Goal: Transaction & Acquisition: Book appointment/travel/reservation

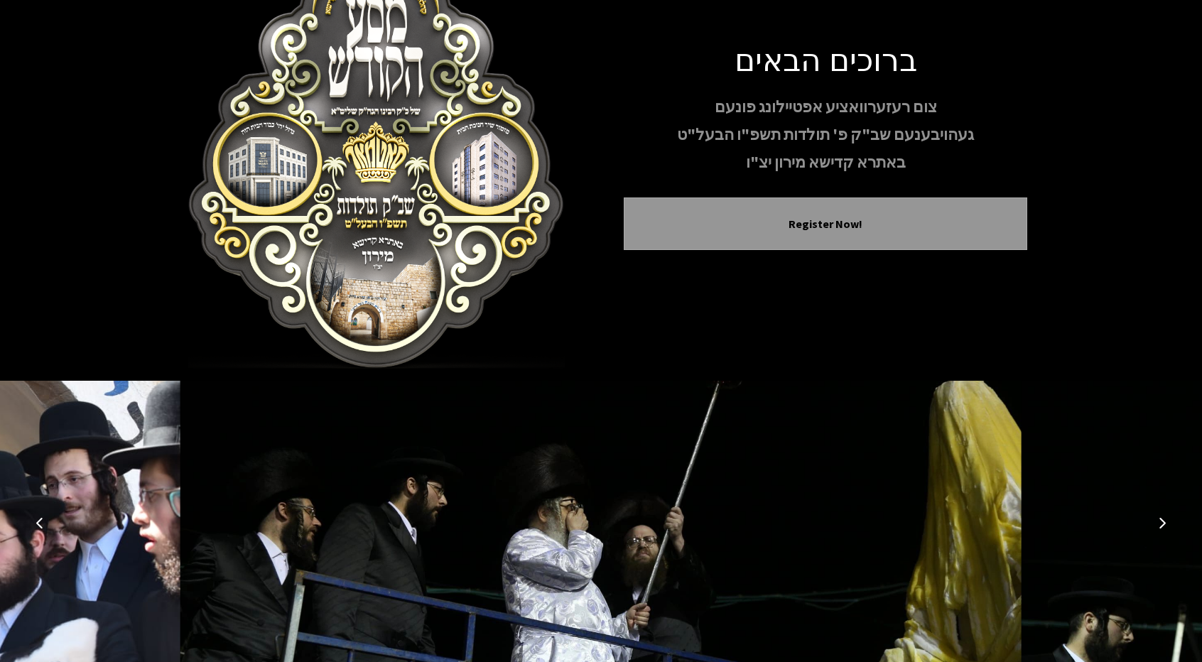
scroll to position [131, 0]
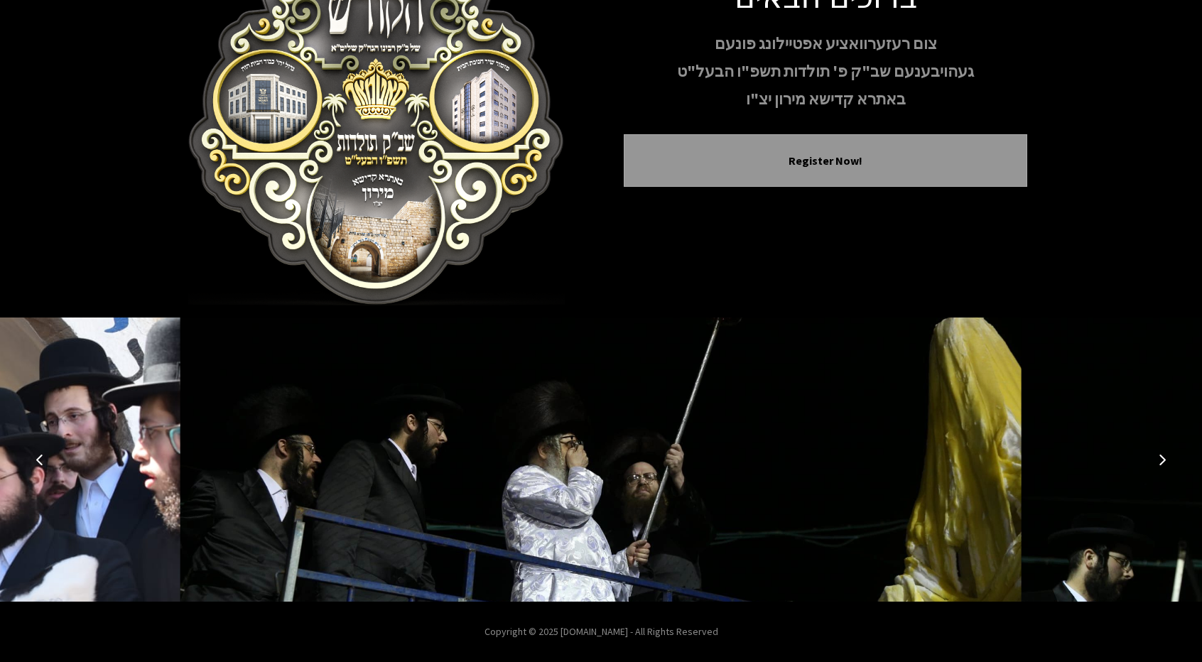
click at [1159, 458] on icon "Next image" at bounding box center [1162, 459] width 11 height 11
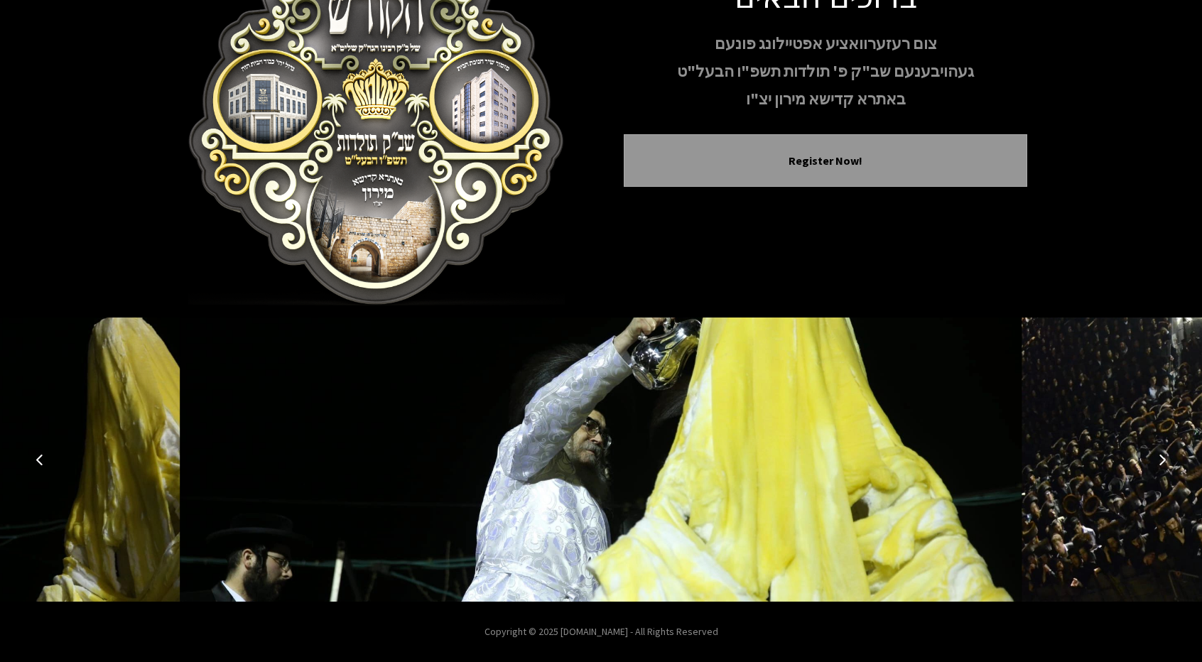
click at [1159, 458] on icon "Next image" at bounding box center [1162, 459] width 11 height 11
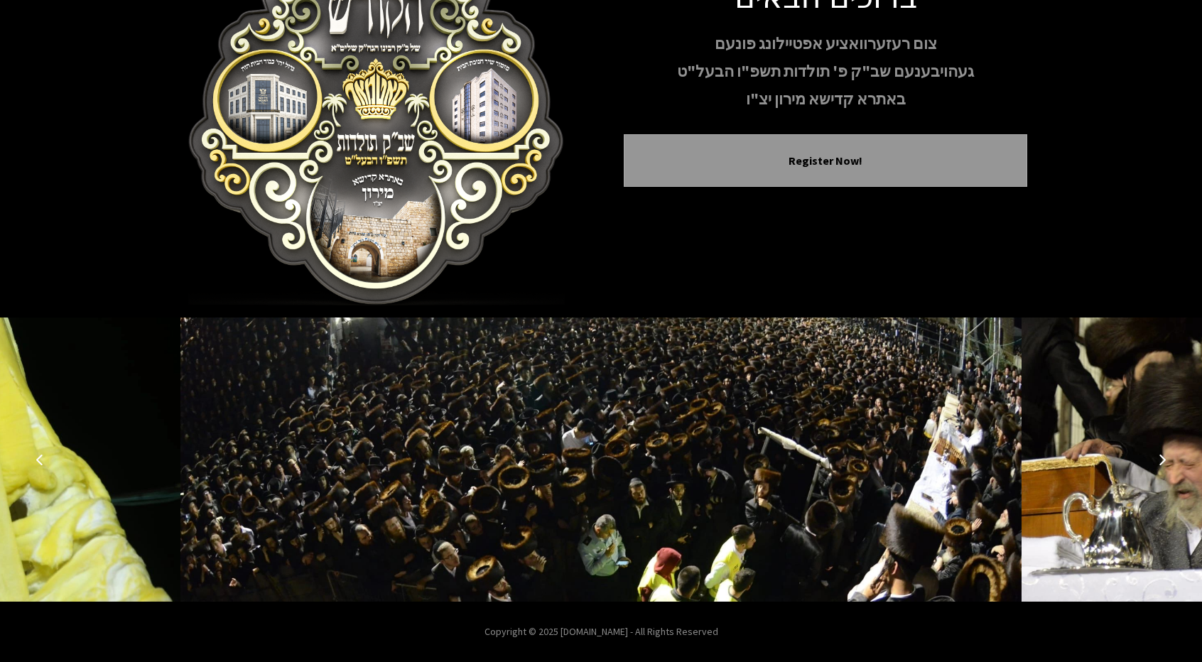
click at [1159, 458] on icon "Next image" at bounding box center [1162, 459] width 11 height 11
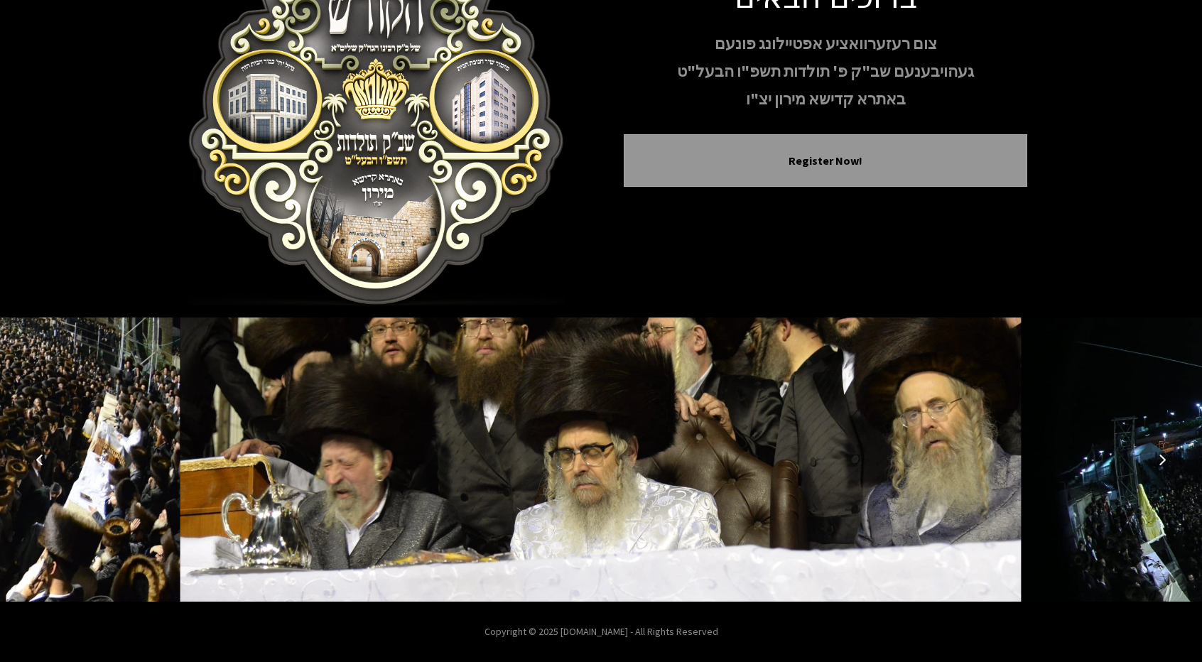
click at [1159, 458] on icon "Next image" at bounding box center [1162, 459] width 11 height 11
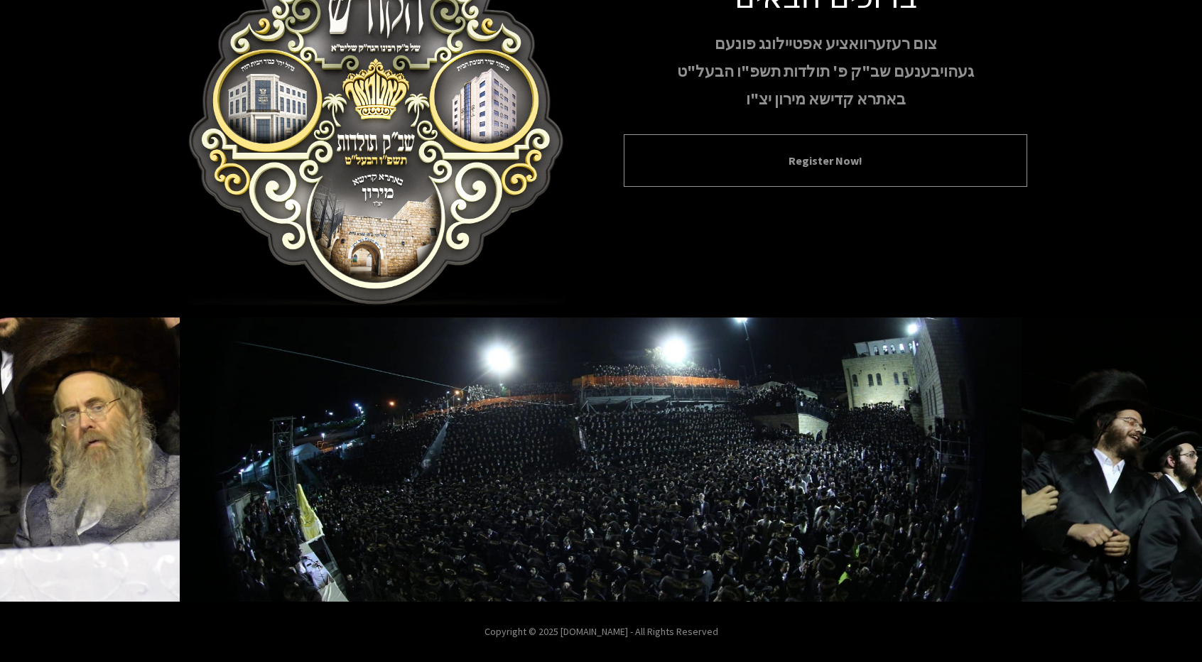
click at [821, 171] on div "Register Now!" at bounding box center [826, 160] width 404 height 53
click at [840, 168] on button "Register Now!" at bounding box center [826, 160] width 368 height 17
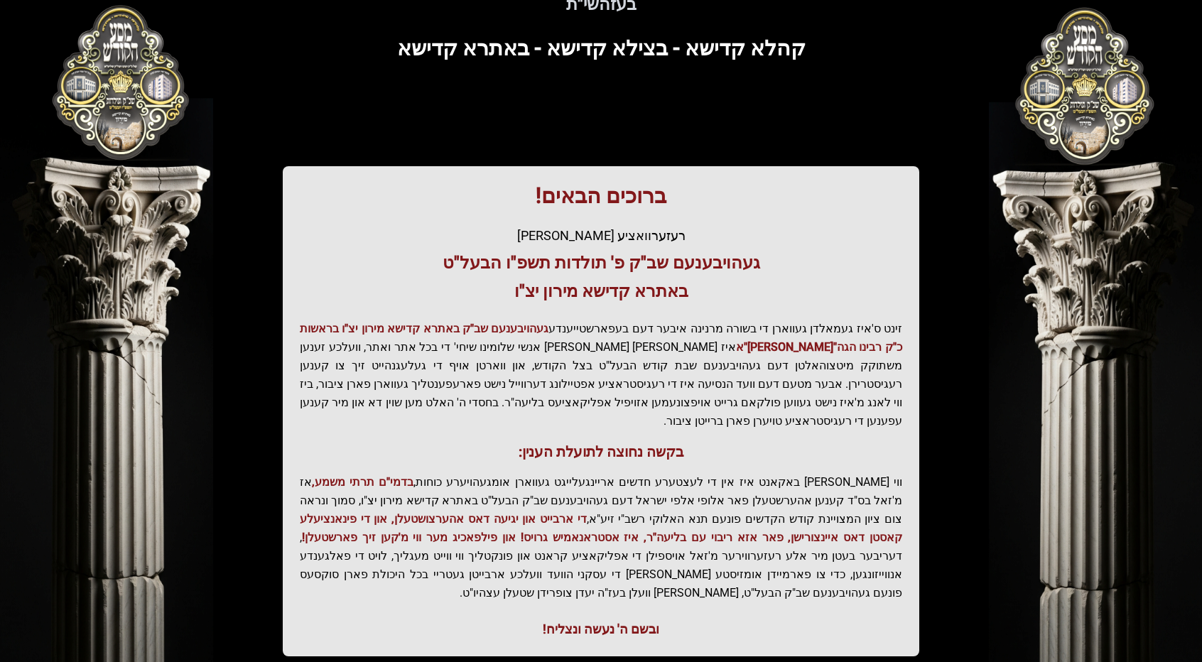
scroll to position [161, 0]
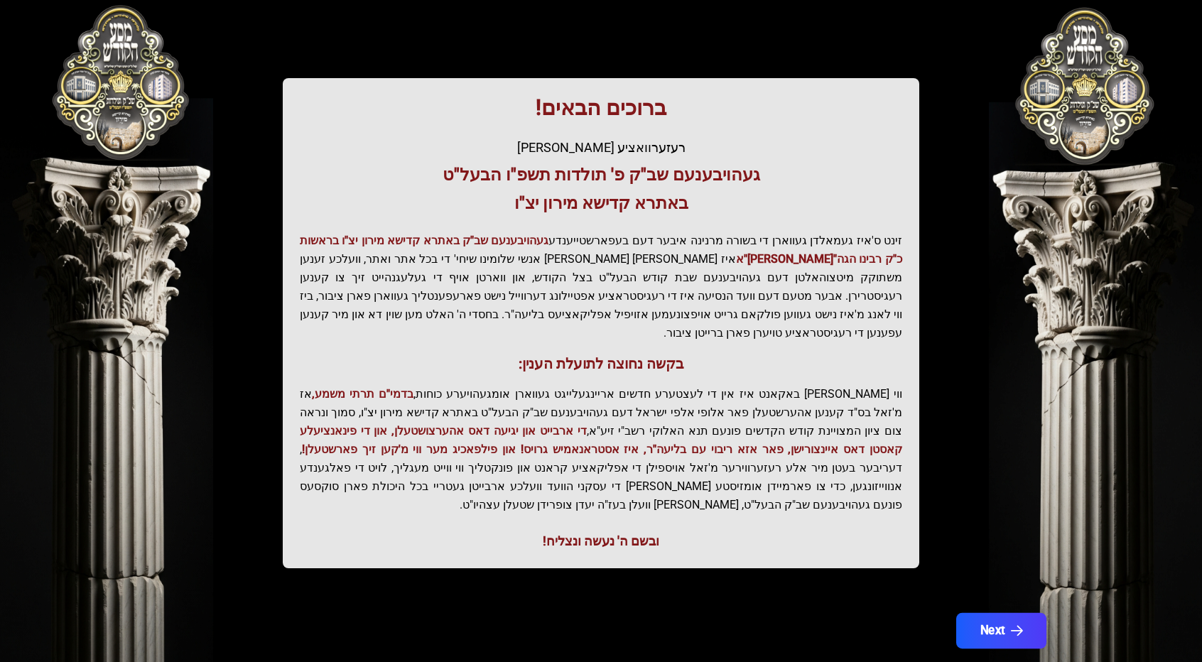
click at [988, 613] on button "Next" at bounding box center [1001, 631] width 90 height 36
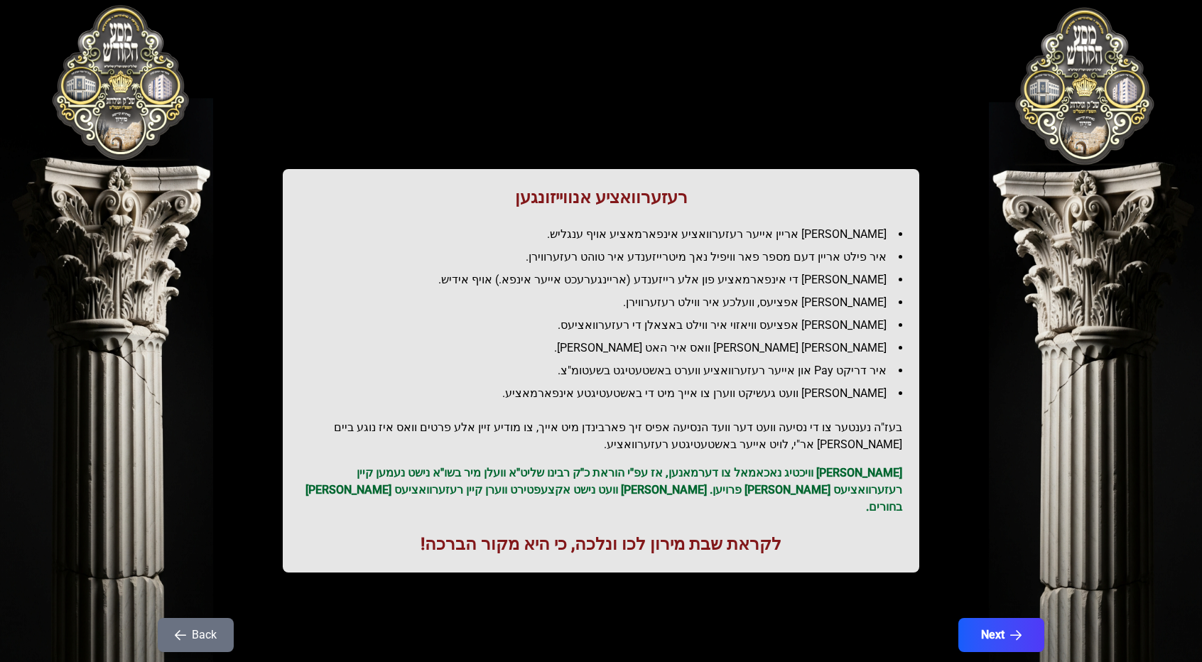
scroll to position [0, 0]
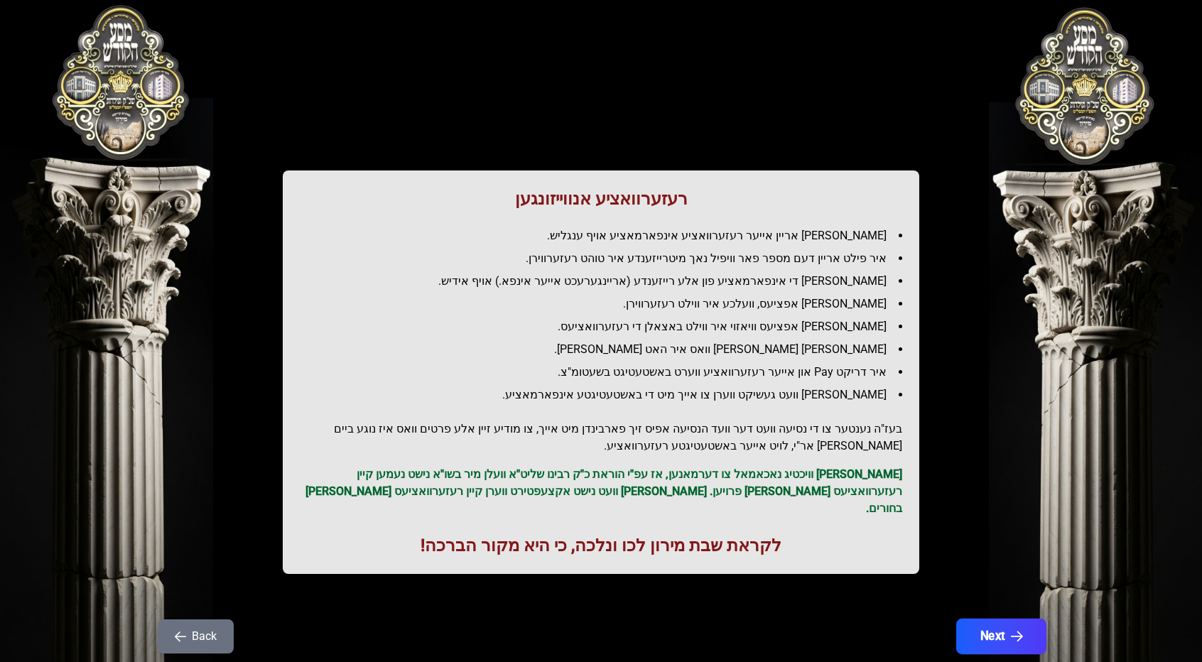
click at [1004, 630] on button "Next" at bounding box center [1001, 637] width 90 height 36
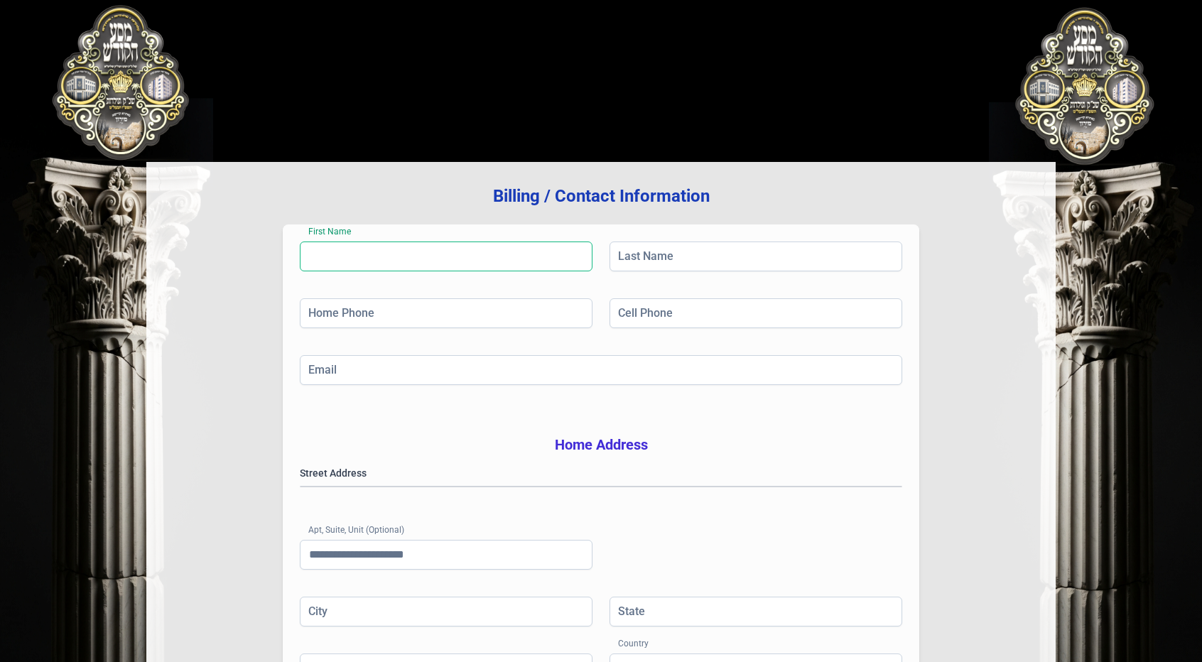
drag, startPoint x: 304, startPoint y: 255, endPoint x: 374, endPoint y: 254, distance: 70.4
click at [361, 254] on input "First Name" at bounding box center [446, 257] width 293 height 30
drag, startPoint x: 307, startPoint y: 230, endPoint x: 324, endPoint y: 230, distance: 17.1
click at [324, 230] on div "First Name First Name is required Last Name Home Phone Cell Phone Email Home Ad…" at bounding box center [601, 476] width 637 height 503
click at [362, 256] on input "First Name" at bounding box center [446, 257] width 293 height 30
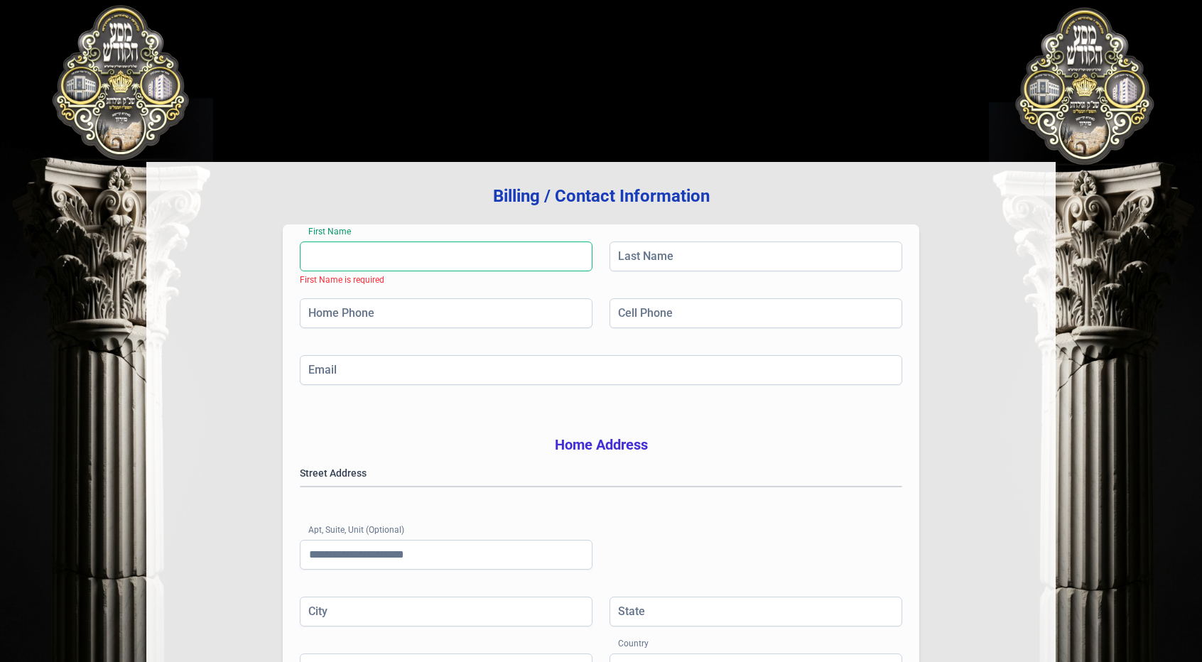
type input "*******"
type input "*****"
type input "**********"
type input "********"
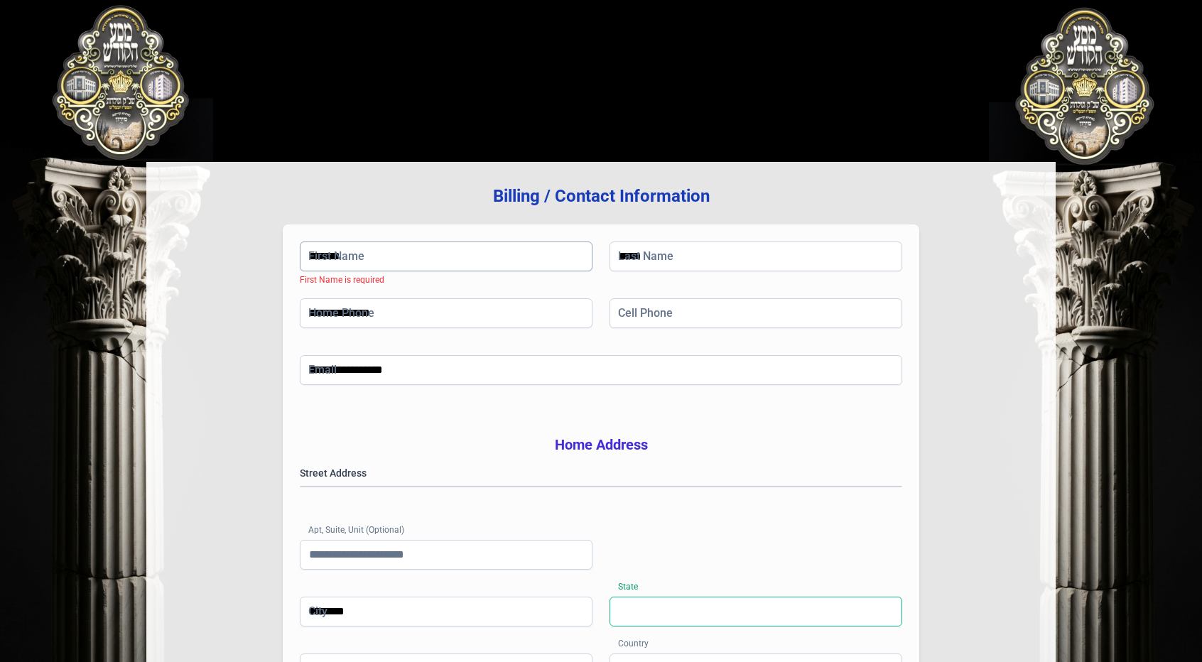
type input "**"
type input "*****"
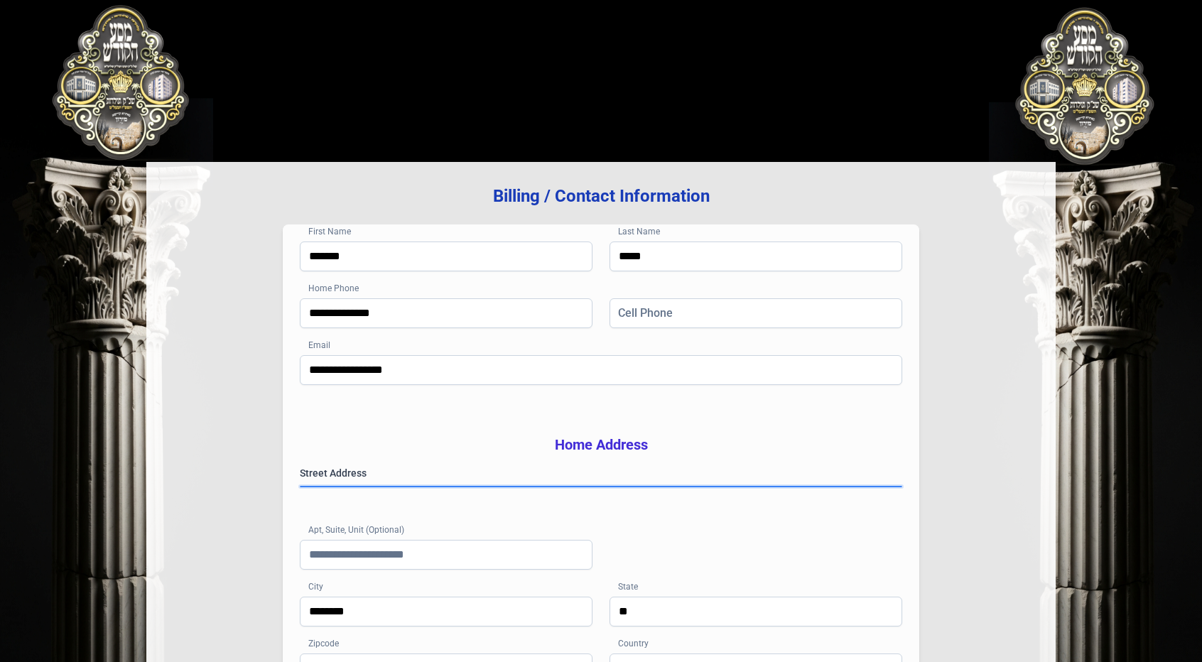
click at [301, 487] on gmp-place-autocomplete at bounding box center [301, 487] width 0 height 0
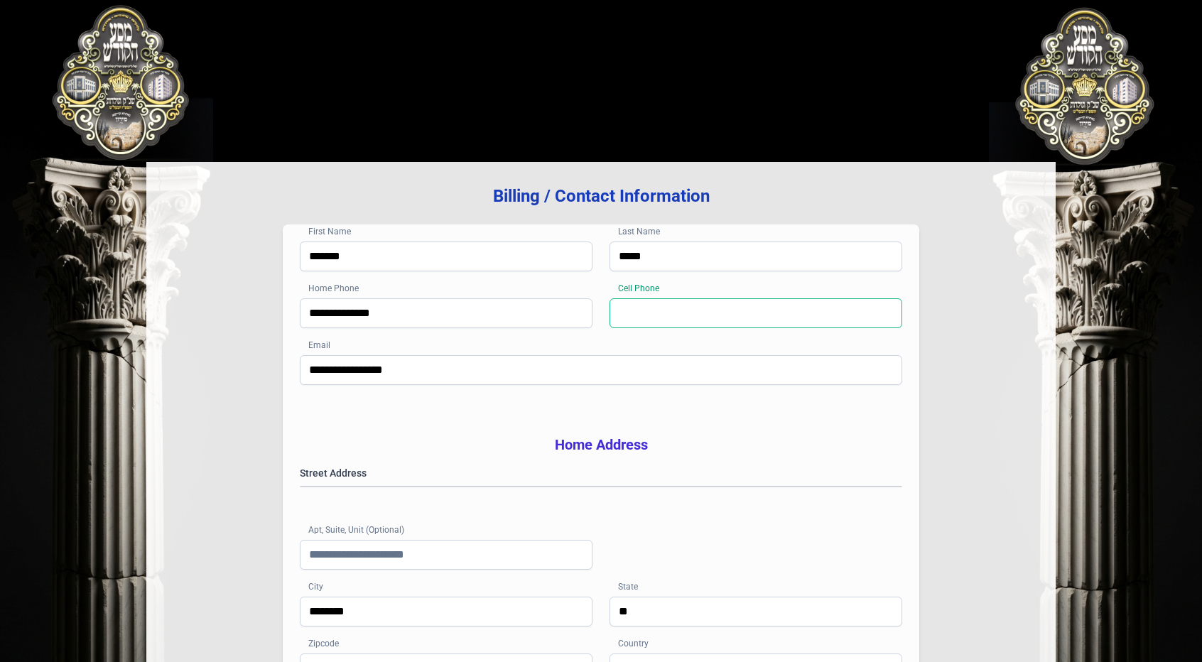
click at [635, 315] on input "Cell Phone" at bounding box center [756, 313] width 293 height 30
type input "**********"
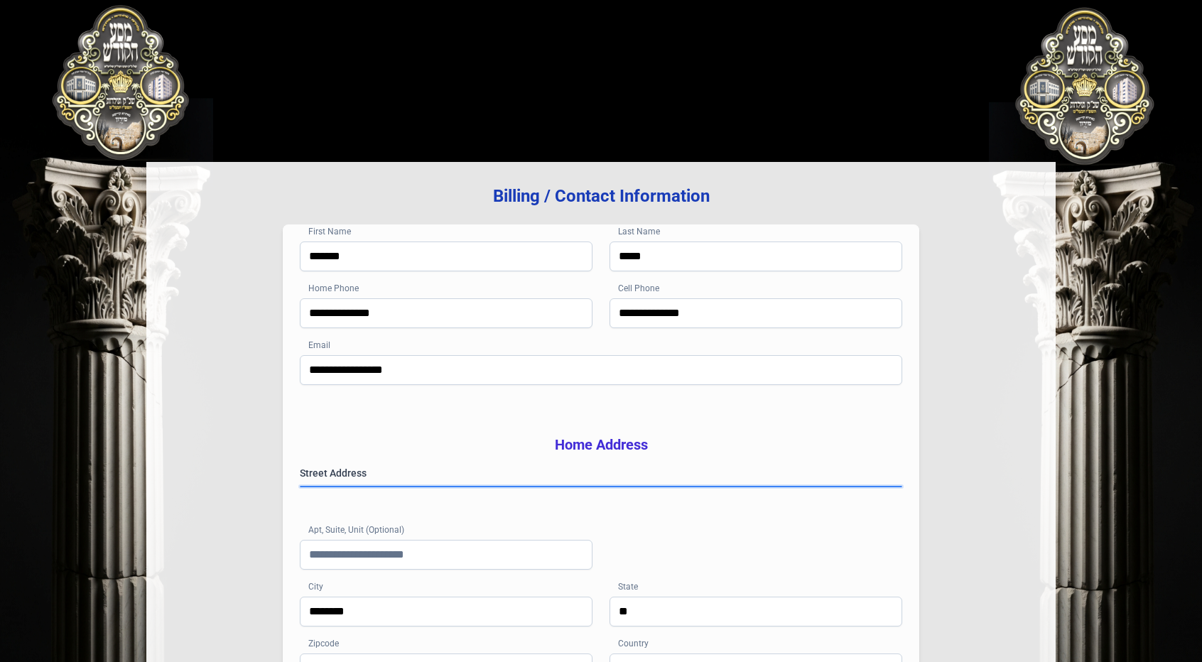
click at [301, 487] on gmp-place-autocomplete at bounding box center [301, 487] width 0 height 0
type input "**********"
type input "*****"
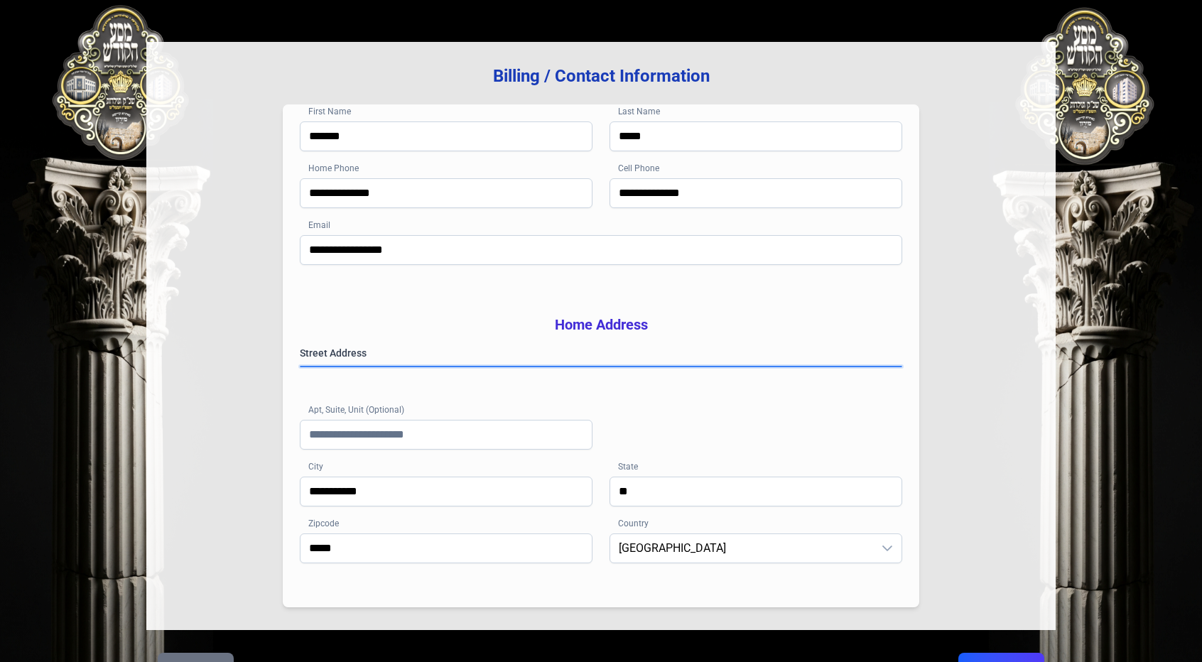
scroll to position [217, 0]
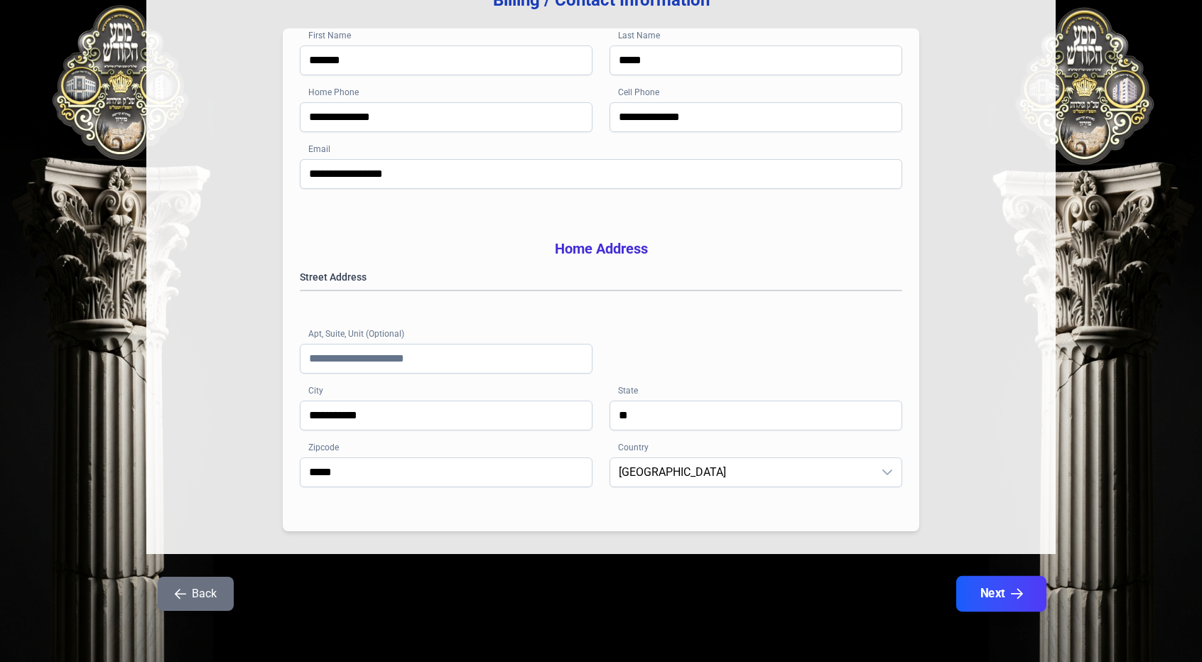
click at [978, 595] on button "Next" at bounding box center [1001, 594] width 90 height 36
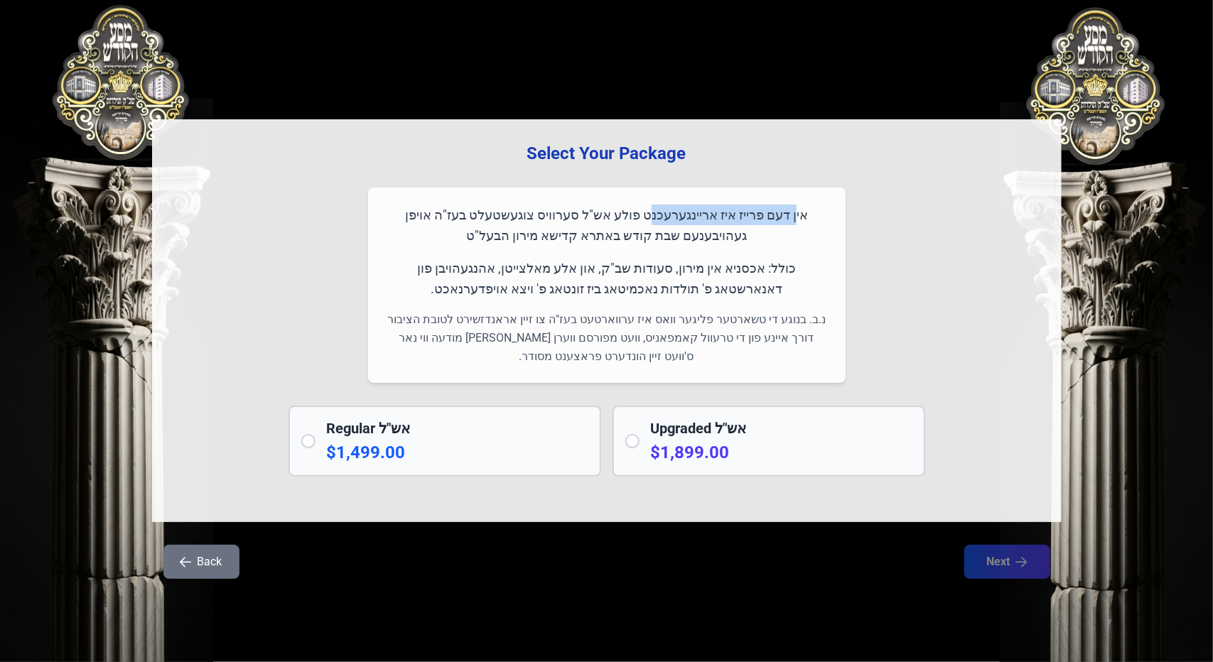
drag, startPoint x: 796, startPoint y: 212, endPoint x: 679, endPoint y: 225, distance: 117.9
click at [679, 223] on p "אין דעם פרייז איז אריינגערעכנט פולע אש"ל סערוויס צוגעשטעלט בעז"ה אויפן געהויבענ…" at bounding box center [606, 226] width 443 height 42
click at [711, 252] on div "אין דעם פרייז איז אריינגערעכנט פולע אש"ל סערוויס צוגעשטעלט בעז"ה אויפן געהויבענ…" at bounding box center [606, 285] width 477 height 195
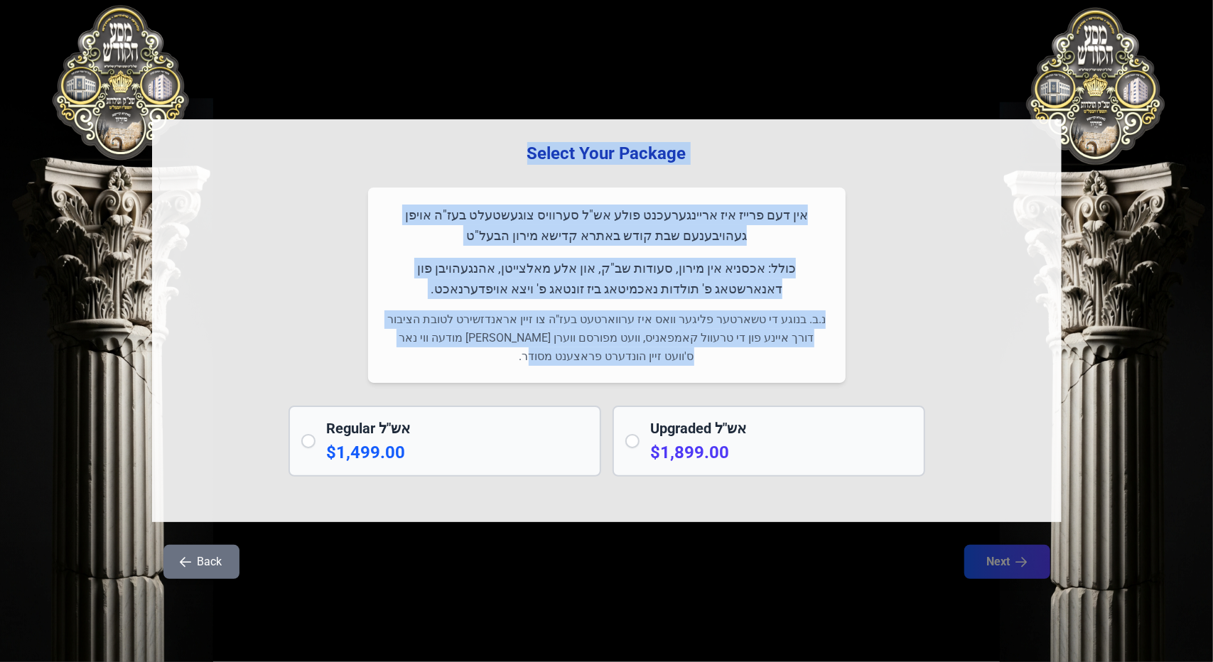
drag, startPoint x: 530, startPoint y: 153, endPoint x: 536, endPoint y: 314, distance: 161.4
click at [555, 350] on div "Select Your Package אין דעם פרייז איז אריינגערעכנט פולע אש"ל סערוויס צוגעשטעלט …" at bounding box center [606, 320] width 909 height 403
copy div "Select Your Package אין דעם פרייז איז אריינגערעכנט פולע אש"ל סערוויס צוגעשטעלט …"
click at [617, 228] on p "אין דעם פרייז איז אריינגערעכנט פולע אש"ל סערוויס צוגעשטעלט בעז"ה אויפן געהויבענ…" at bounding box center [606, 226] width 443 height 42
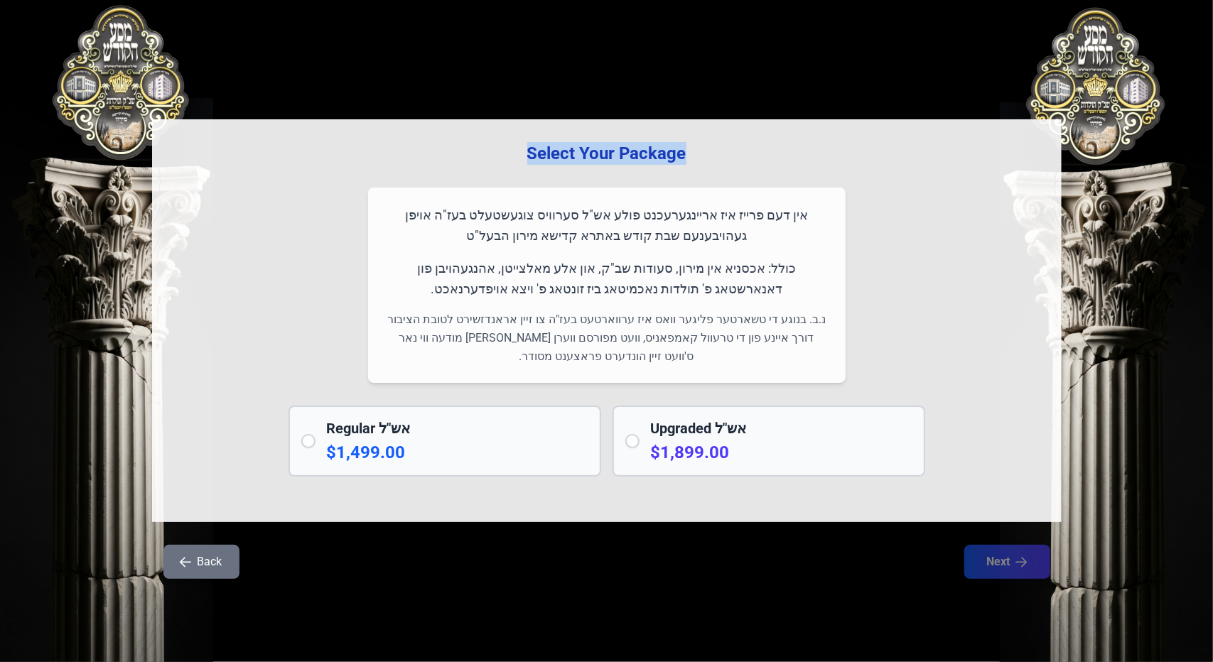
drag, startPoint x: 678, startPoint y: 152, endPoint x: 537, endPoint y: 153, distance: 140.7
click at [529, 153] on h3 "Select Your Package" at bounding box center [607, 153] width 864 height 23
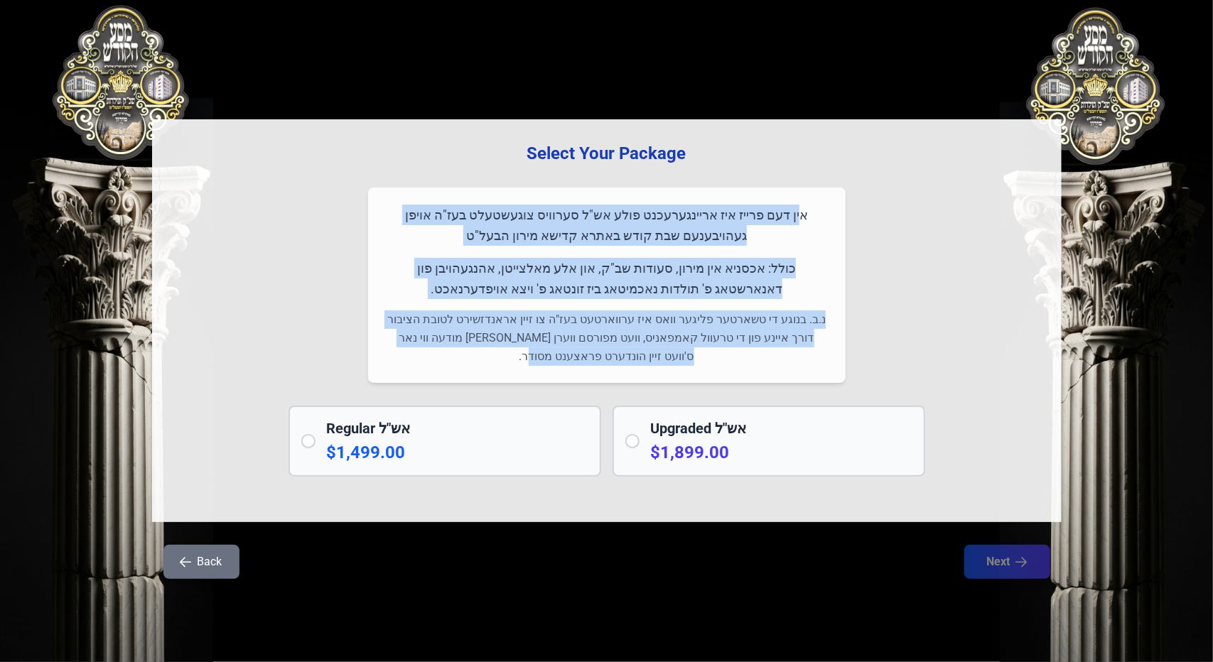
drag, startPoint x: 820, startPoint y: 212, endPoint x: 556, endPoint y: 355, distance: 300.1
click at [556, 355] on div "אין דעם פרייז איז אריינגערעכנט פולע אש"ל סערוויס צוגעשטעלט בעז"ה אויפן געהויבענ…" at bounding box center [606, 285] width 477 height 195
copy div "אין דעם פרייז איז אריינגערעכנט פולע אש"ל סערוויס צוגעשטעלט בעז"ה אויפן געהויבענ…"
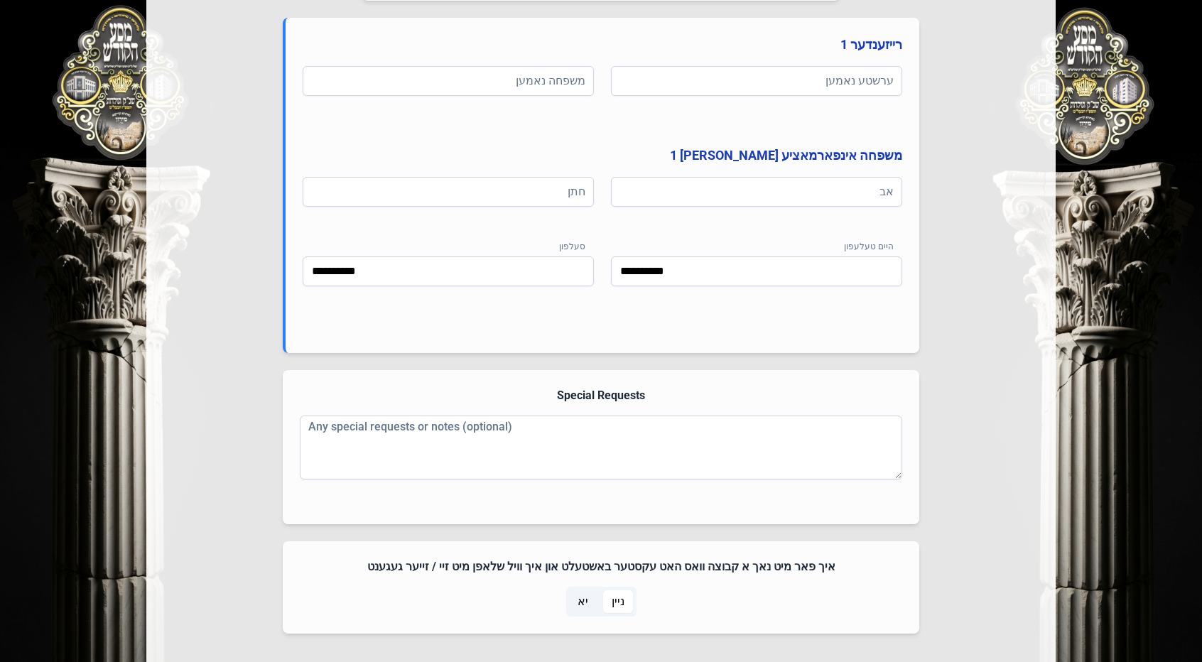
scroll to position [855, 0]
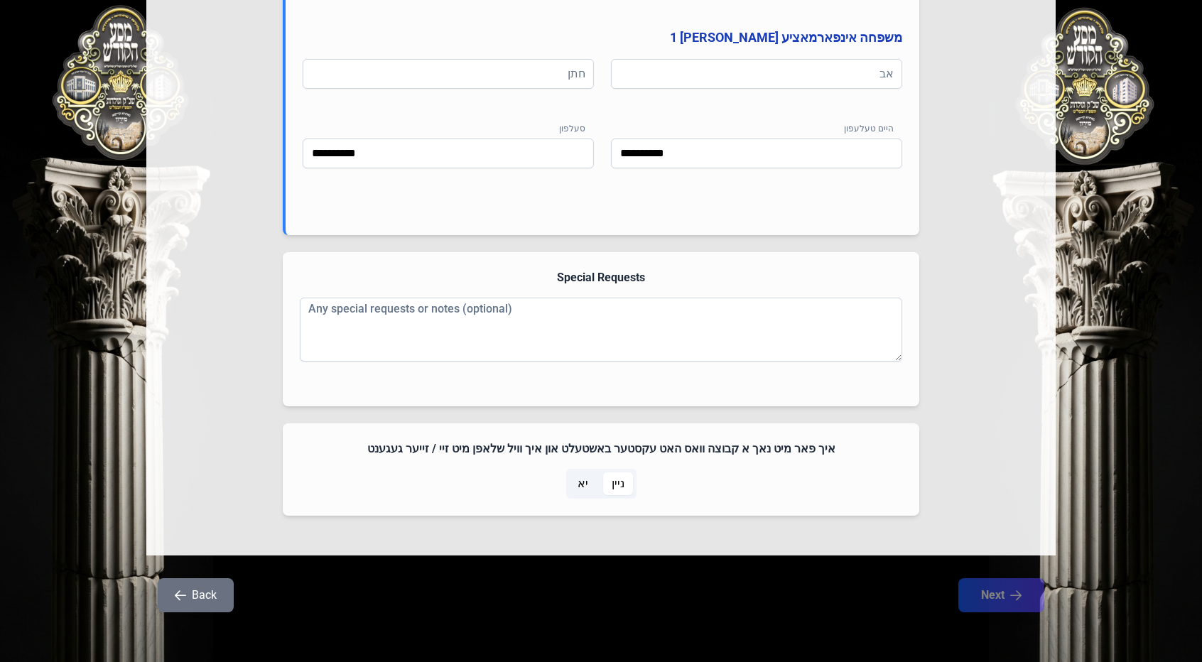
drag, startPoint x: 712, startPoint y: 429, endPoint x: 550, endPoint y: 482, distance: 170.3
click at [550, 482] on div "**********" at bounding box center [601, 80] width 637 height 872
copy div "פילט אויס אלע רייזענדע אינפארמאציע אין אידיש רייזענדער 1 ערשטע נאמען משפחה נאמע…"
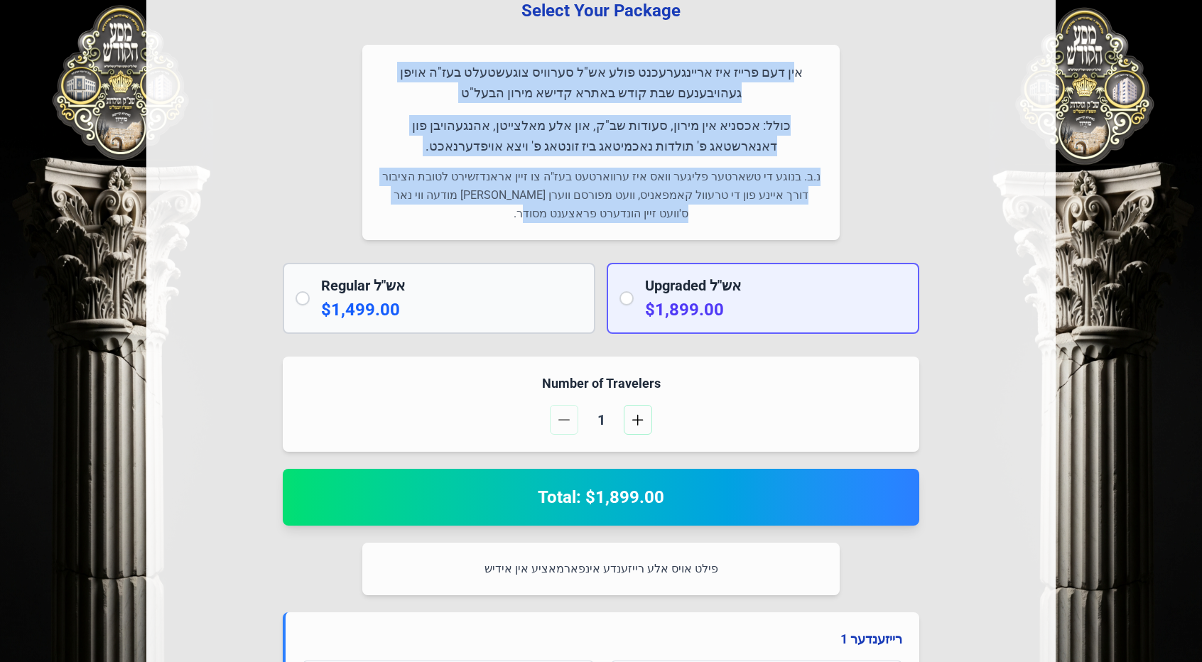
scroll to position [358, 0]
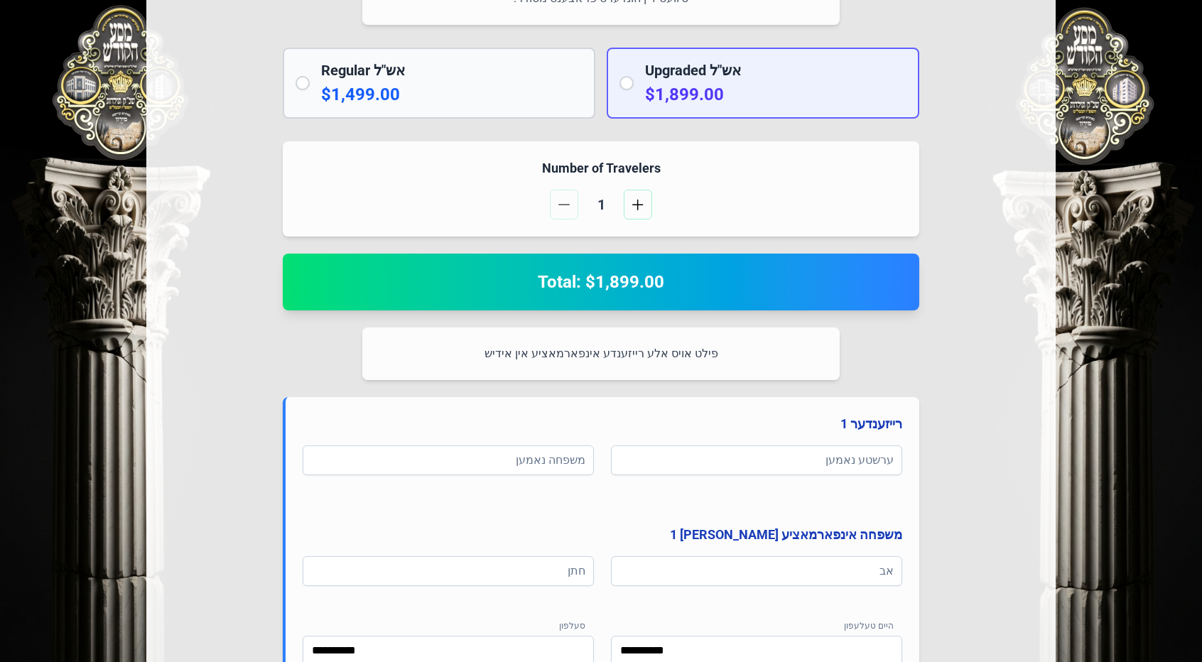
click at [563, 355] on p "פילט אויס אלע רייזענדע אינפארמאציע אין אידיש" at bounding box center [600, 354] width 443 height 18
click at [557, 356] on p "פילט אויס אלע רייזענדע אינפארמאציע אין אידיש" at bounding box center [600, 354] width 443 height 18
copy p "פילט אויס אלע רייזענדע אינפארמאציע אין אידיש"
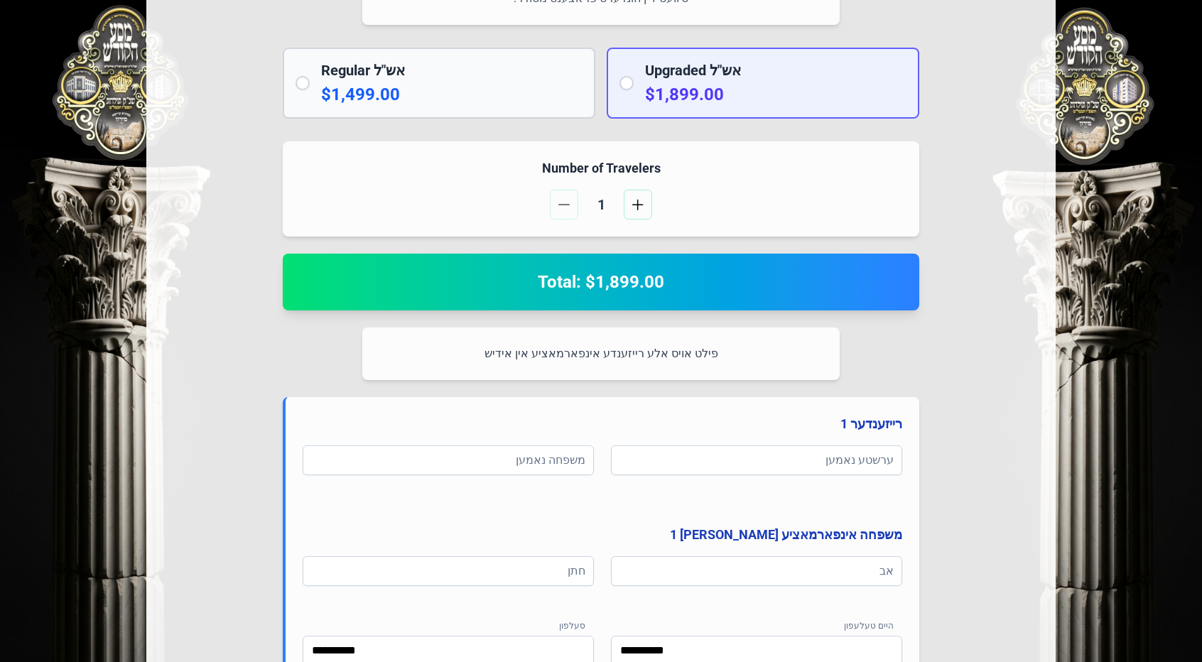
click at [713, 288] on h2 "Total: $1,899.00" at bounding box center [601, 282] width 603 height 23
click at [573, 203] on div "1" at bounding box center [601, 205] width 603 height 30
click at [663, 183] on div "Number of Travelers 1" at bounding box center [601, 188] width 637 height 95
drag, startPoint x: 674, startPoint y: 173, endPoint x: 534, endPoint y: 168, distance: 139.4
click at [534, 168] on h4 "Number of Travelers" at bounding box center [601, 168] width 603 height 20
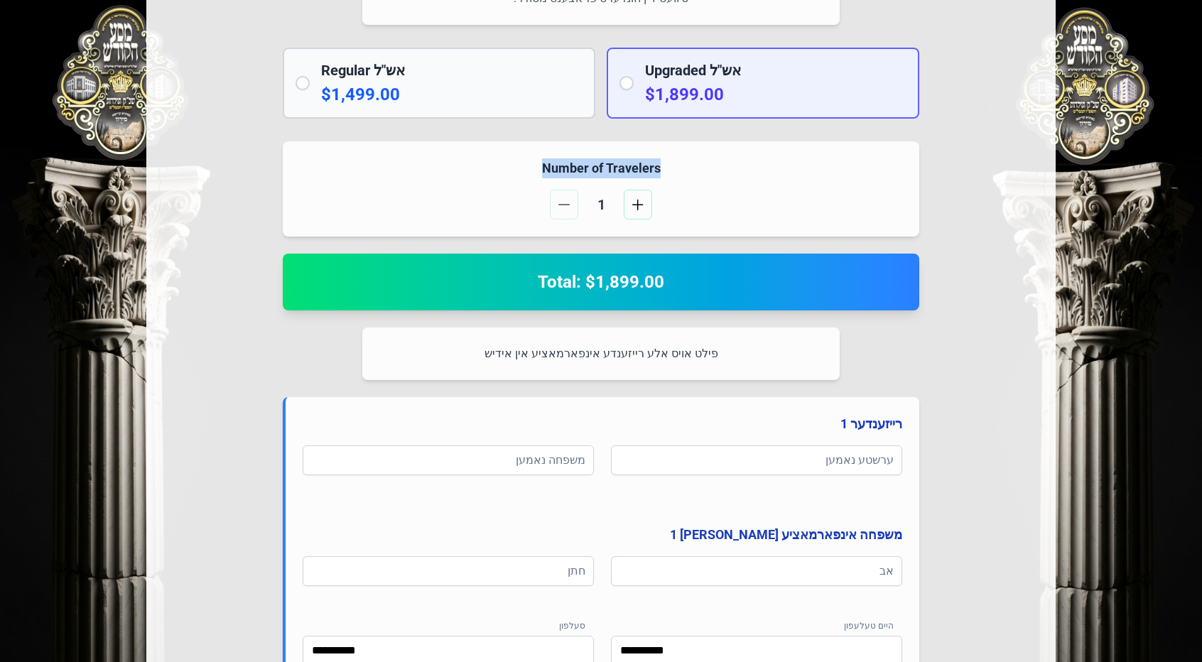
copy h4 "Number of Travelers"
drag, startPoint x: 707, startPoint y: 352, endPoint x: 492, endPoint y: 347, distance: 214.6
click at [492, 347] on p "פילט אויס אלע רייזענדע אינפארמאציע אין אידיש" at bounding box center [600, 354] width 443 height 18
copy p "פילט אויס אלע רייזענדע אינפארמאציע אין אידיש"
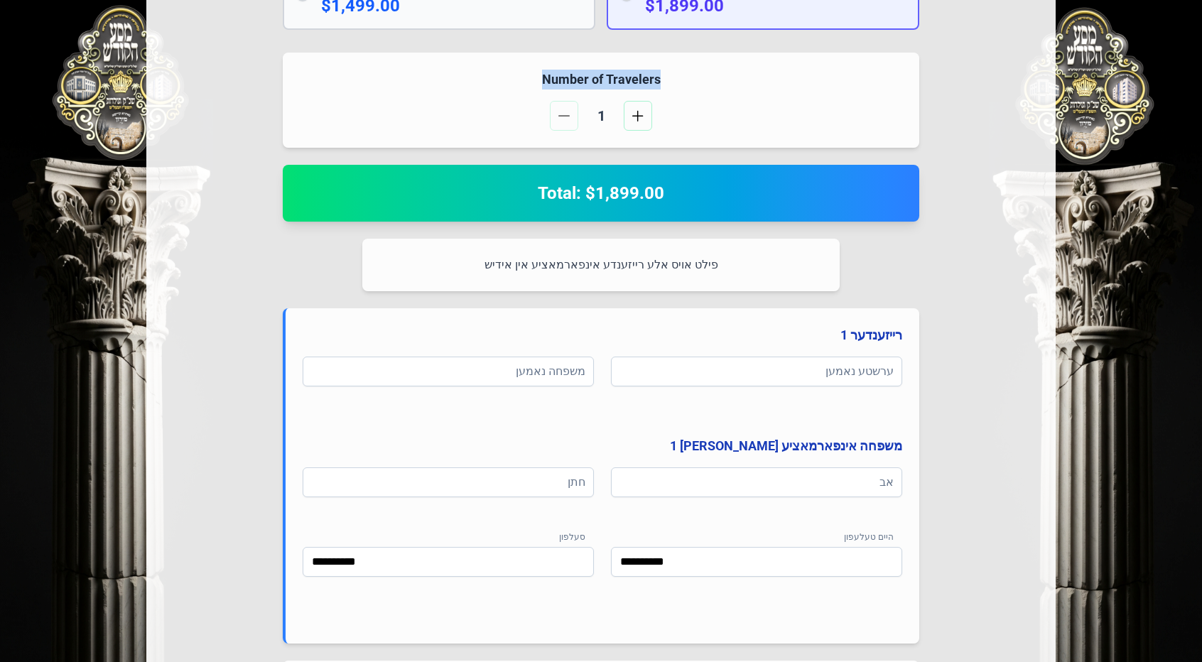
scroll to position [571, 0]
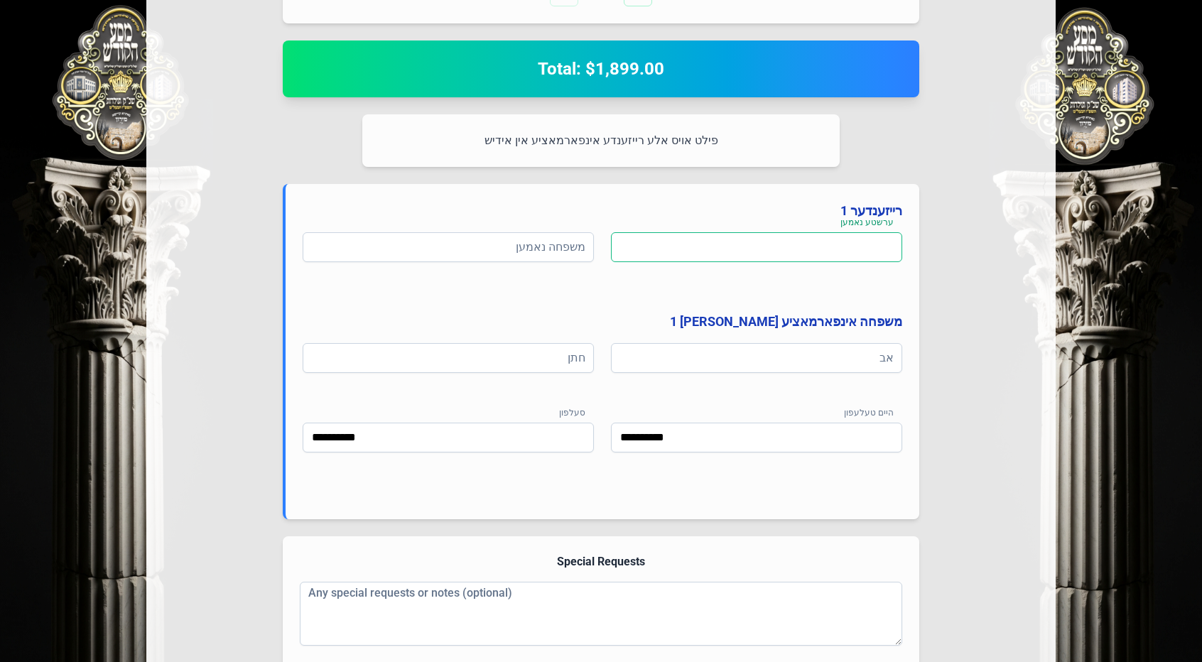
click at [793, 245] on input at bounding box center [756, 247] width 291 height 30
type input "***"
click at [473, 255] on input at bounding box center [448, 247] width 291 height 30
type input "****"
click at [759, 358] on input at bounding box center [756, 358] width 291 height 30
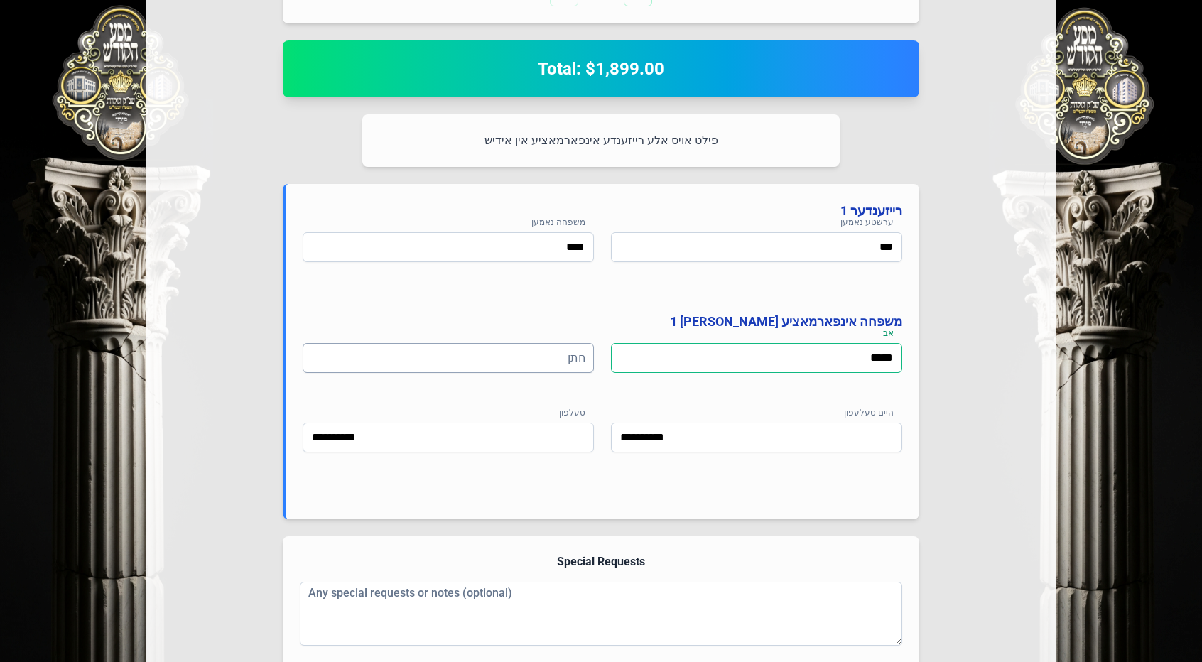
type input "*****"
click at [453, 367] on input at bounding box center [448, 358] width 291 height 30
type input "*****"
click at [493, 431] on input "**********" at bounding box center [448, 438] width 291 height 30
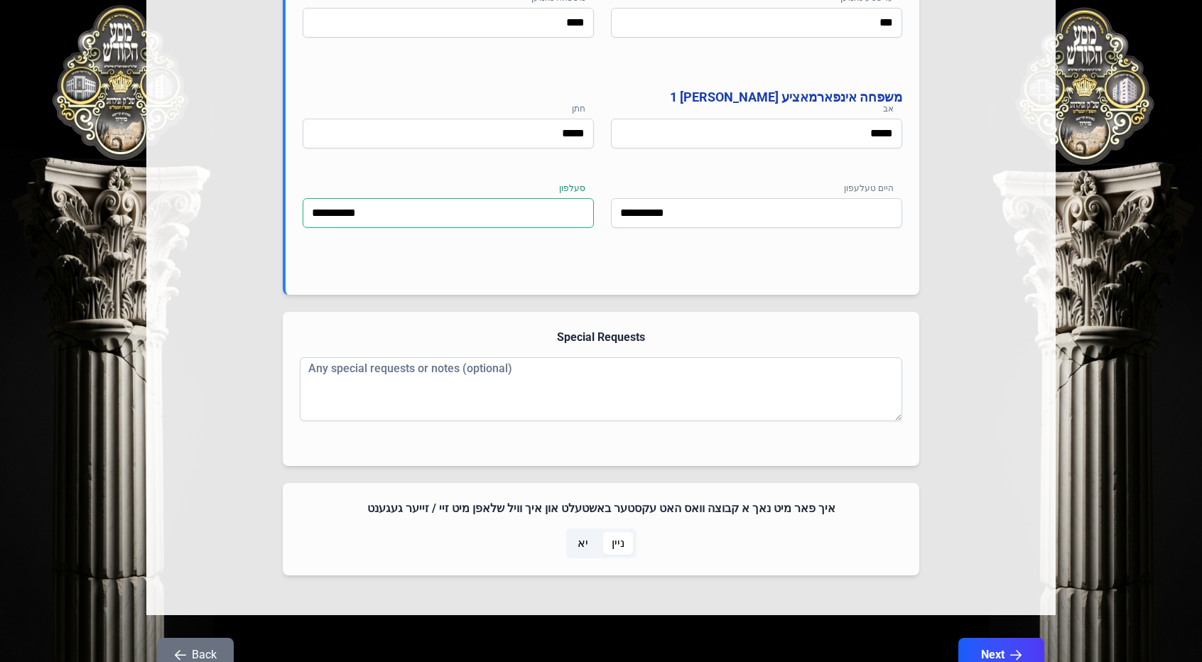
scroll to position [855, 0]
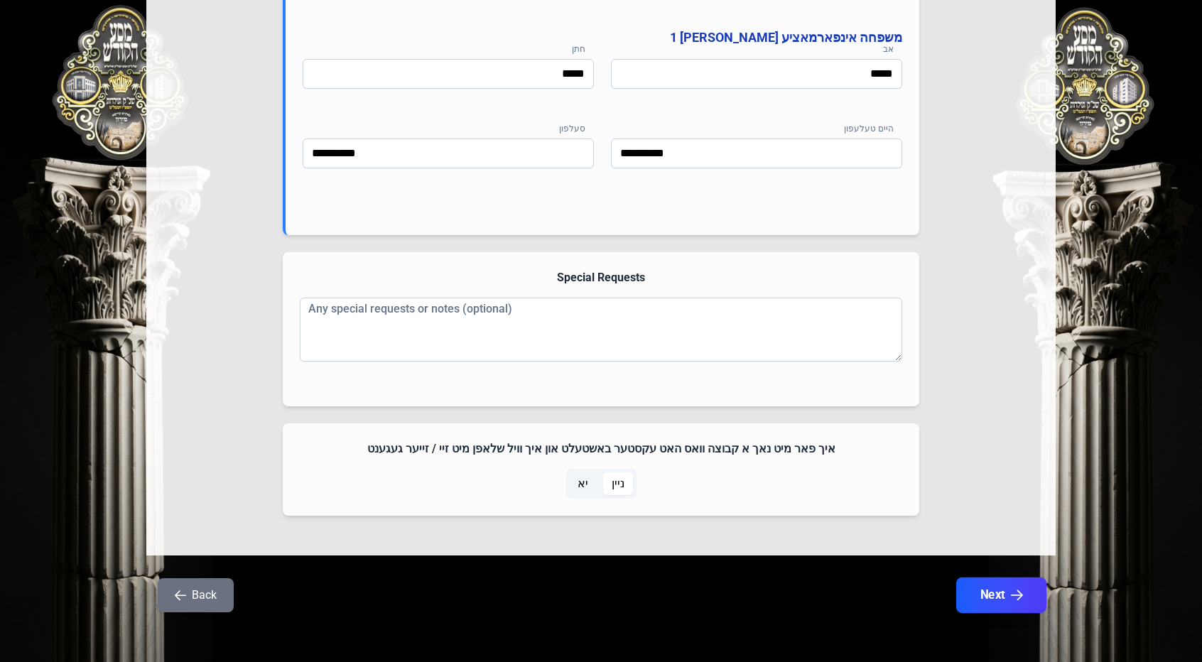
click at [990, 589] on button "Next" at bounding box center [1001, 596] width 90 height 36
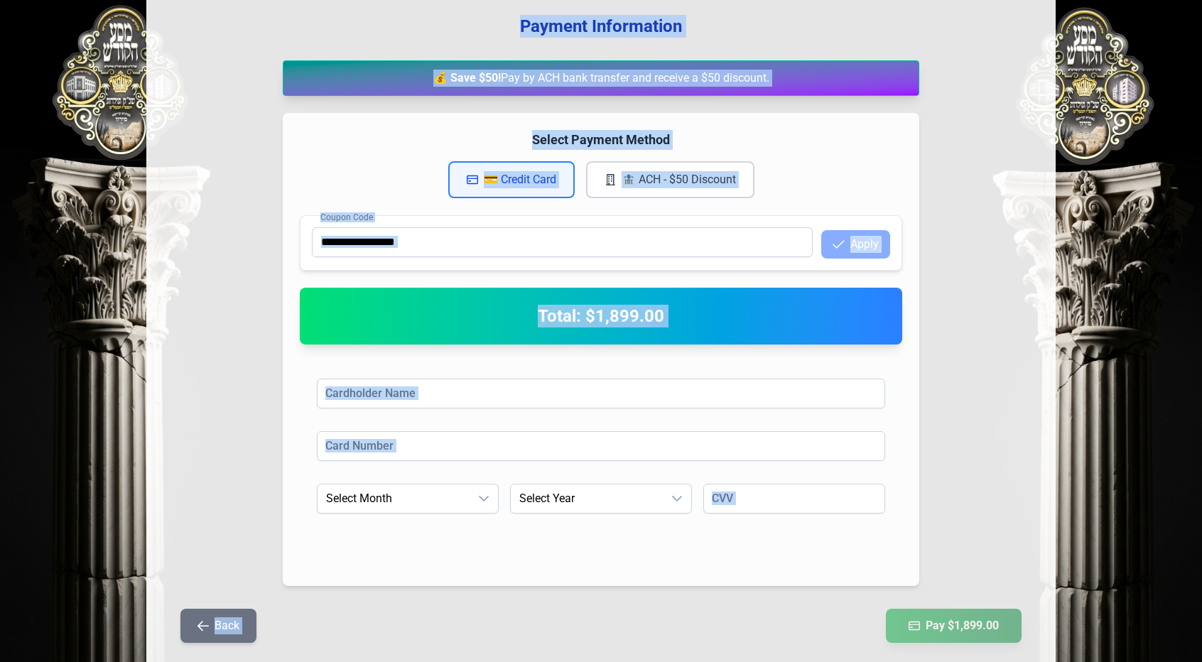
scroll to position [222, 0]
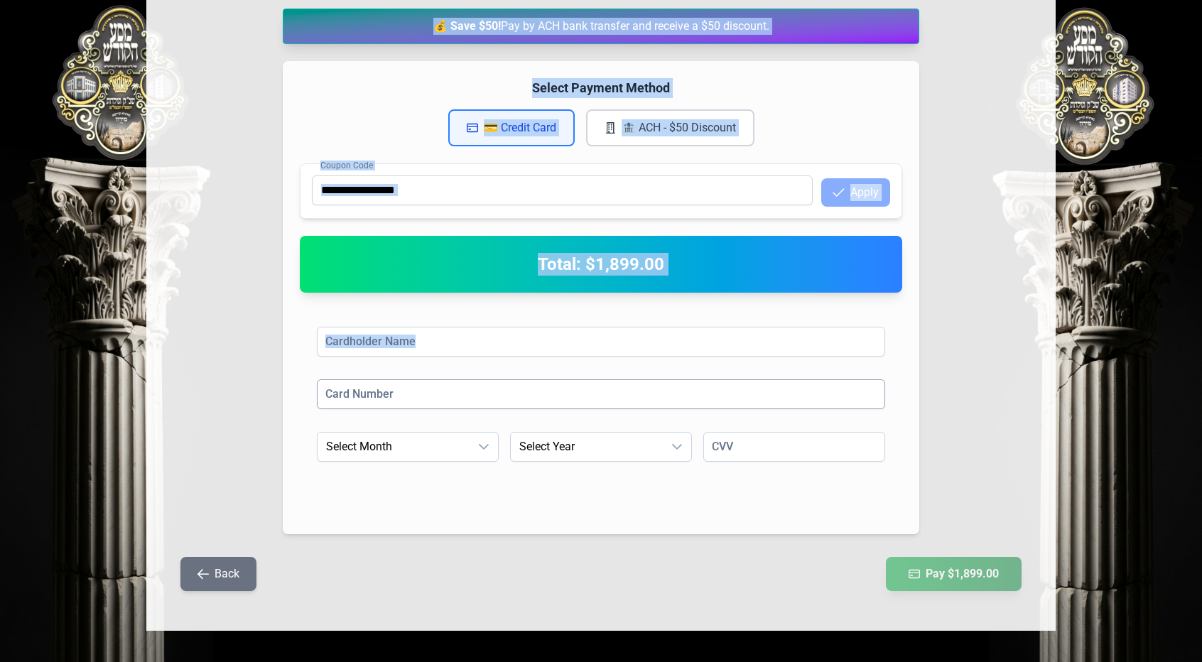
drag, startPoint x: 522, startPoint y: 196, endPoint x: 848, endPoint y: 396, distance: 383.0
click at [848, 396] on div "Payment Information 💰 Save $50! Pay by ACH bank transfer and receive a $50 disc…" at bounding box center [600, 285] width 909 height 691
copy div "Payment Information 💰 Save $50! Pay by ACH bank transfer and receive a $50 disc…"
click at [705, 133] on button "🏦 ACH - $50 Discount" at bounding box center [670, 127] width 168 height 37
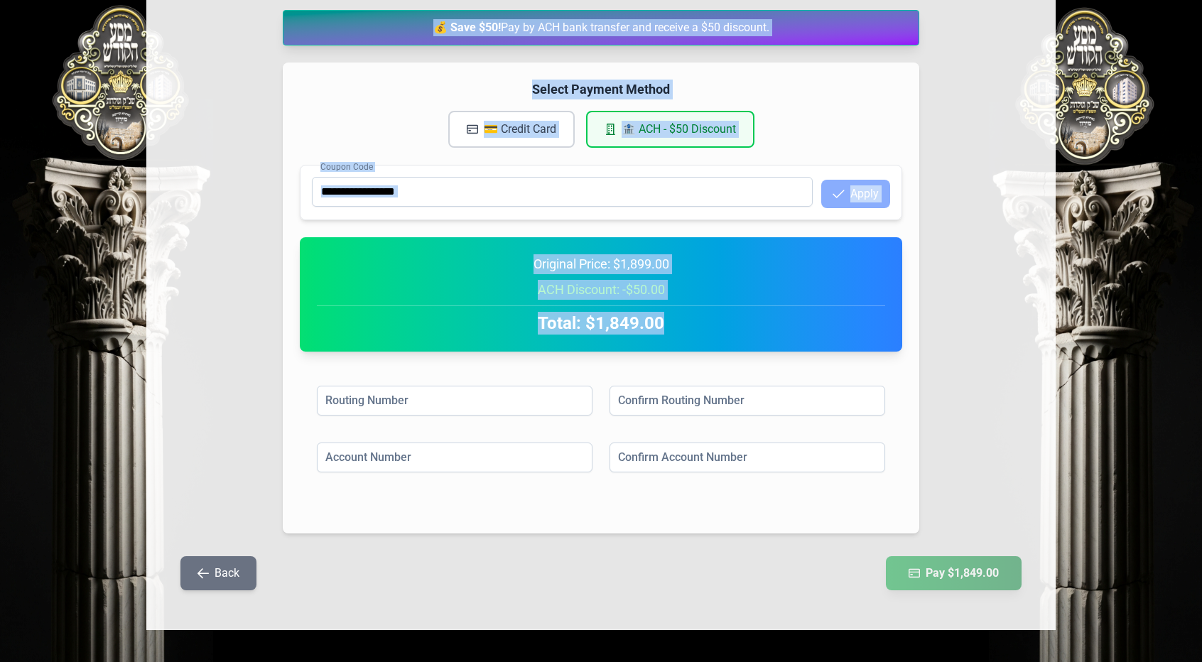
click at [526, 125] on button "💳 Credit Card" at bounding box center [511, 129] width 126 height 37
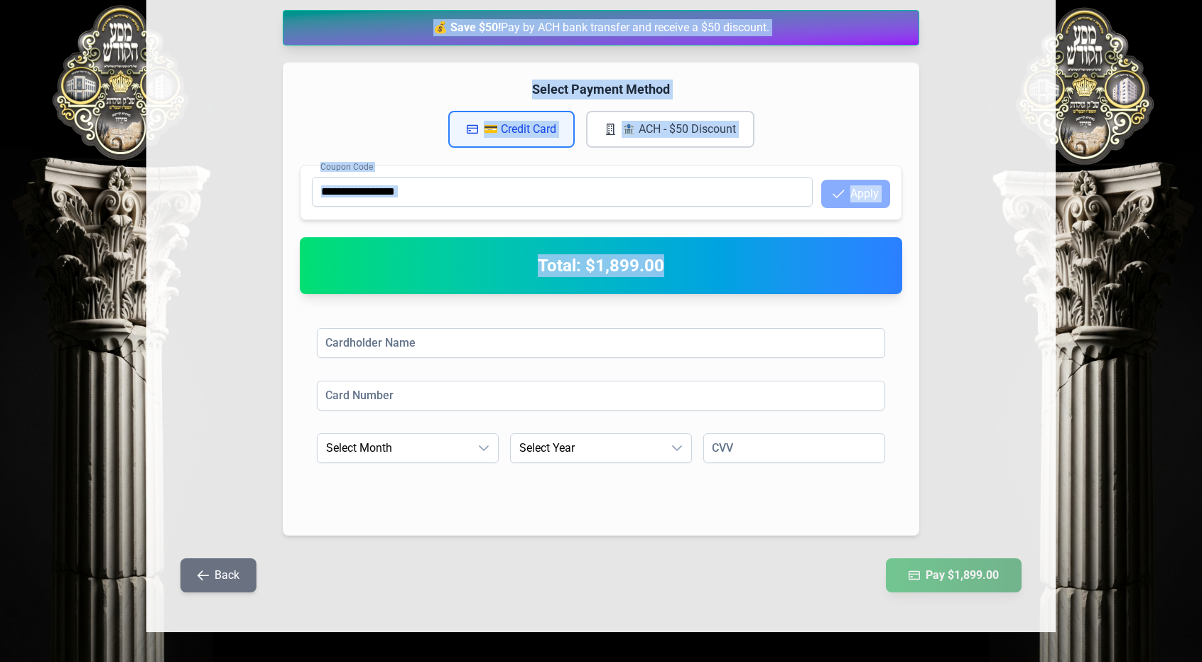
click at [637, 127] on button "🏦 ACH - $50 Discount" at bounding box center [670, 129] width 168 height 37
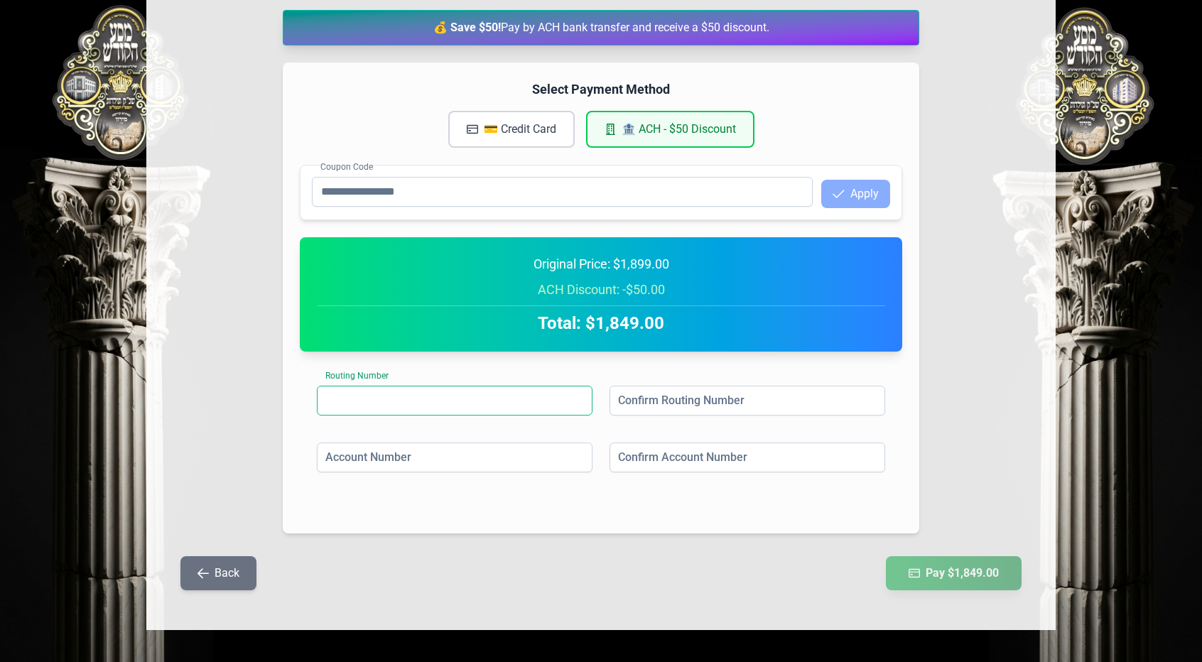
drag, startPoint x: 325, startPoint y: 394, endPoint x: 343, endPoint y: 396, distance: 17.8
click at [343, 396] on input at bounding box center [455, 401] width 276 height 30
click at [327, 364] on div "Select Payment Method 💳 Credit Card 🏦 ACH - $50 Discount Coupon Code Apply Orig…" at bounding box center [601, 298] width 637 height 471
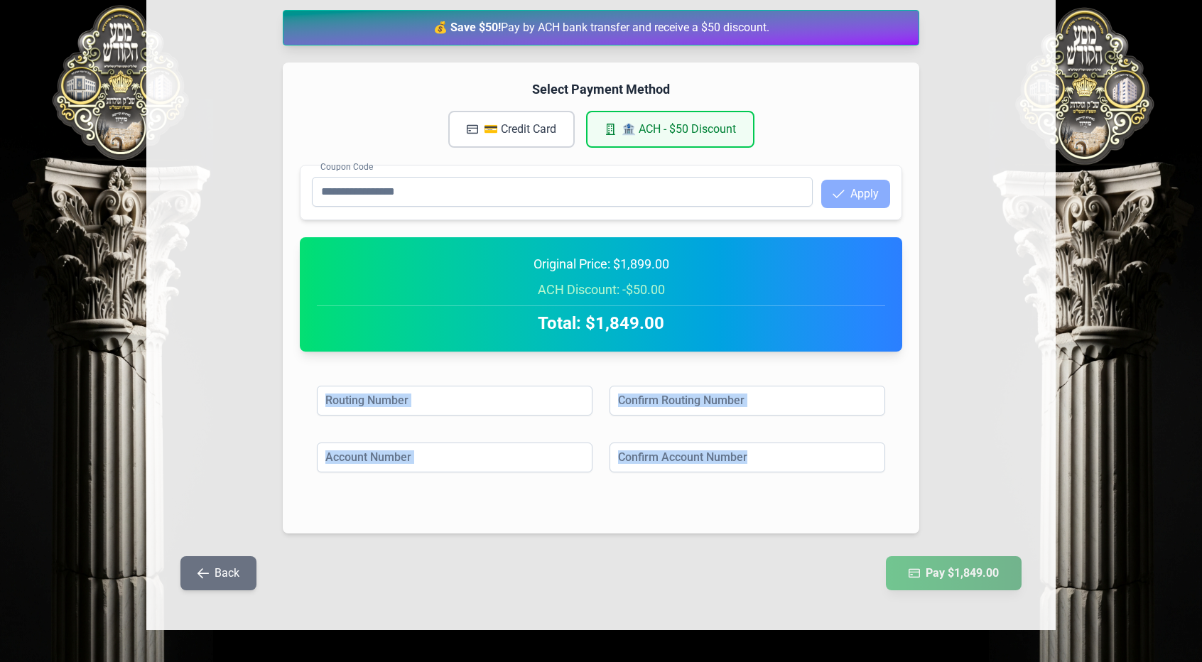
drag, startPoint x: 327, startPoint y: 366, endPoint x: 776, endPoint y: 480, distance: 463.2
click at [776, 480] on div "Select Payment Method 💳 Credit Card 🏦 ACH - $50 Discount Coupon Code Apply Orig…" at bounding box center [601, 298] width 637 height 471
drag, startPoint x: 630, startPoint y: 498, endPoint x: 446, endPoint y: 388, distance: 213.9
click at [630, 497] on div "Routing Number Confirm Routing Number Account Number Confirm Account Number" at bounding box center [601, 443] width 603 height 148
click at [489, 372] on div "Routing Number Confirm Routing Number Account Number Confirm Account Number" at bounding box center [601, 443] width 603 height 148
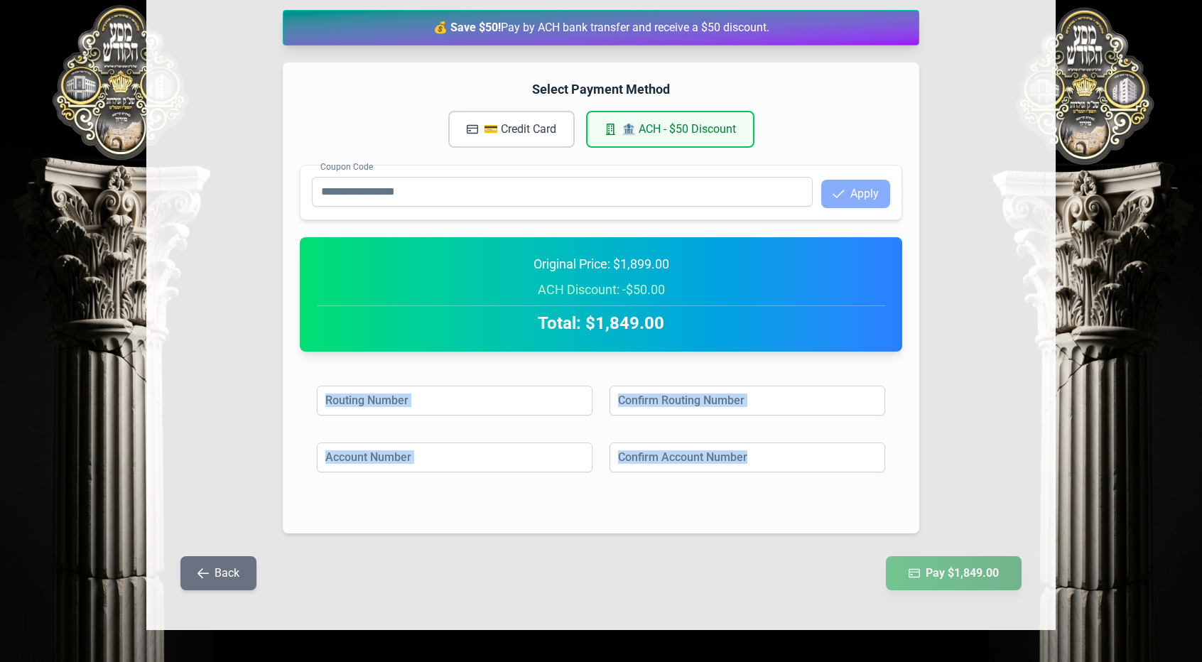
click at [492, 363] on div "Select Payment Method 💳 Credit Card 🏦 ACH - $50 Discount Coupon Code Apply Orig…" at bounding box center [601, 298] width 637 height 471
click at [809, 359] on div "Select Payment Method 💳 Credit Card 🏦 ACH - $50 Discount Coupon Code Apply Orig…" at bounding box center [601, 298] width 637 height 471
click at [783, 386] on input at bounding box center [748, 401] width 276 height 30
click at [415, 319] on h2 "Total: $1,849.00" at bounding box center [601, 323] width 568 height 23
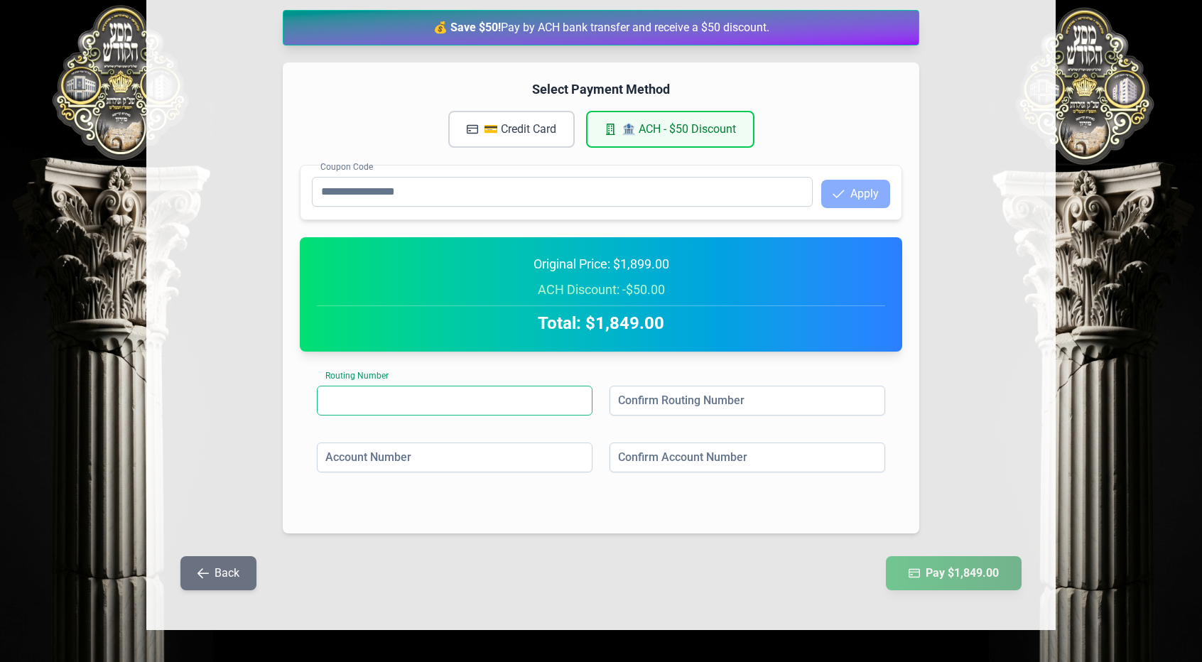
drag, startPoint x: 367, startPoint y: 352, endPoint x: 384, endPoint y: 407, distance: 58.0
click at [379, 410] on div "Select Payment Method 💳 Credit Card 🏦 ACH - $50 Discount Coupon Code Apply Orig…" at bounding box center [601, 298] width 637 height 471
click at [531, 314] on h2 "Total: $1,849.00" at bounding box center [601, 323] width 568 height 23
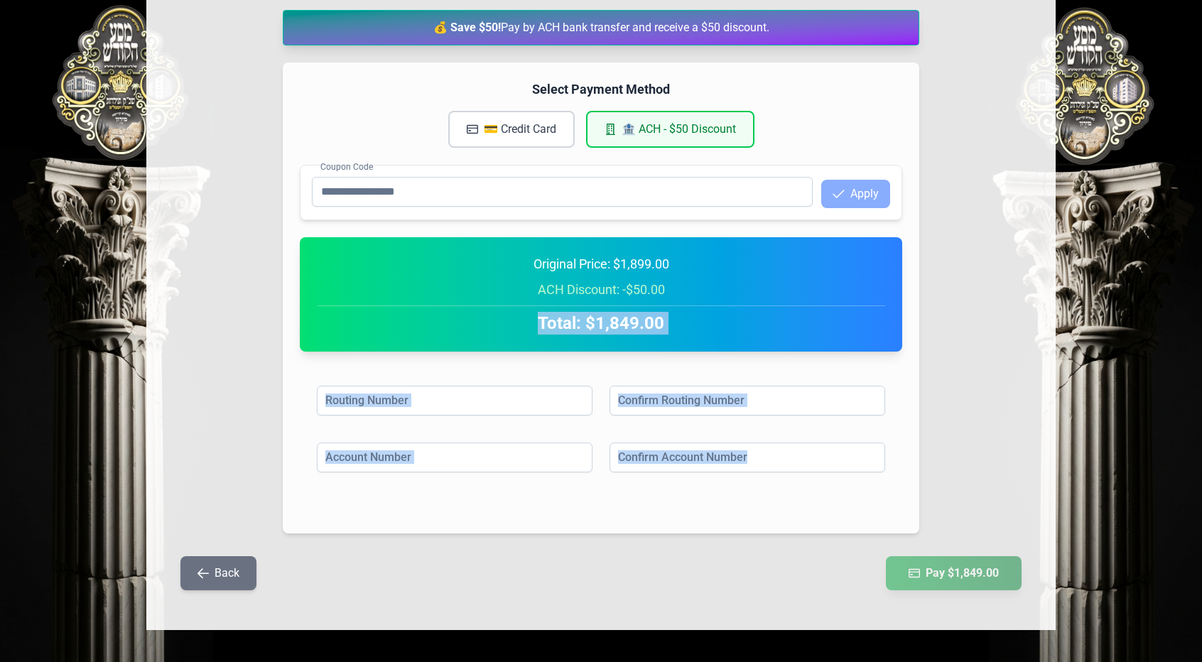
drag, startPoint x: 533, startPoint y: 313, endPoint x: 669, endPoint y: 491, distance: 223.5
click at [669, 498] on div "Select Payment Method 💳 Credit Card 🏦 ACH - $50 Discount Coupon Code Apply Orig…" at bounding box center [601, 298] width 637 height 471
copy div "Total: $1,849.00 Routing Number Confirm Routing Number Account Number Confirm A…"
